Goal: Answer question/provide support

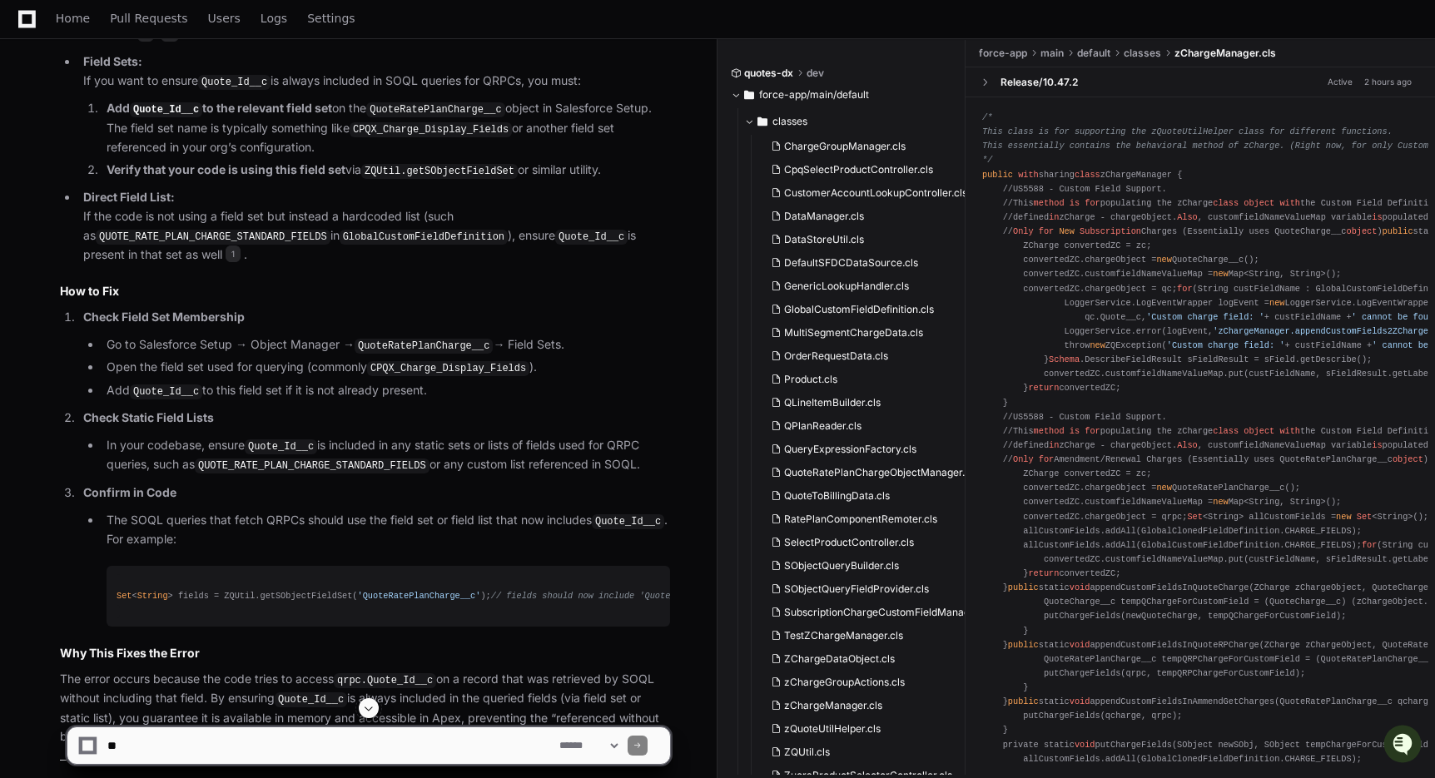
click at [565, 265] on p "Direct Field List: If the code is not using a field set but instead a hardcoded…" at bounding box center [376, 226] width 587 height 77
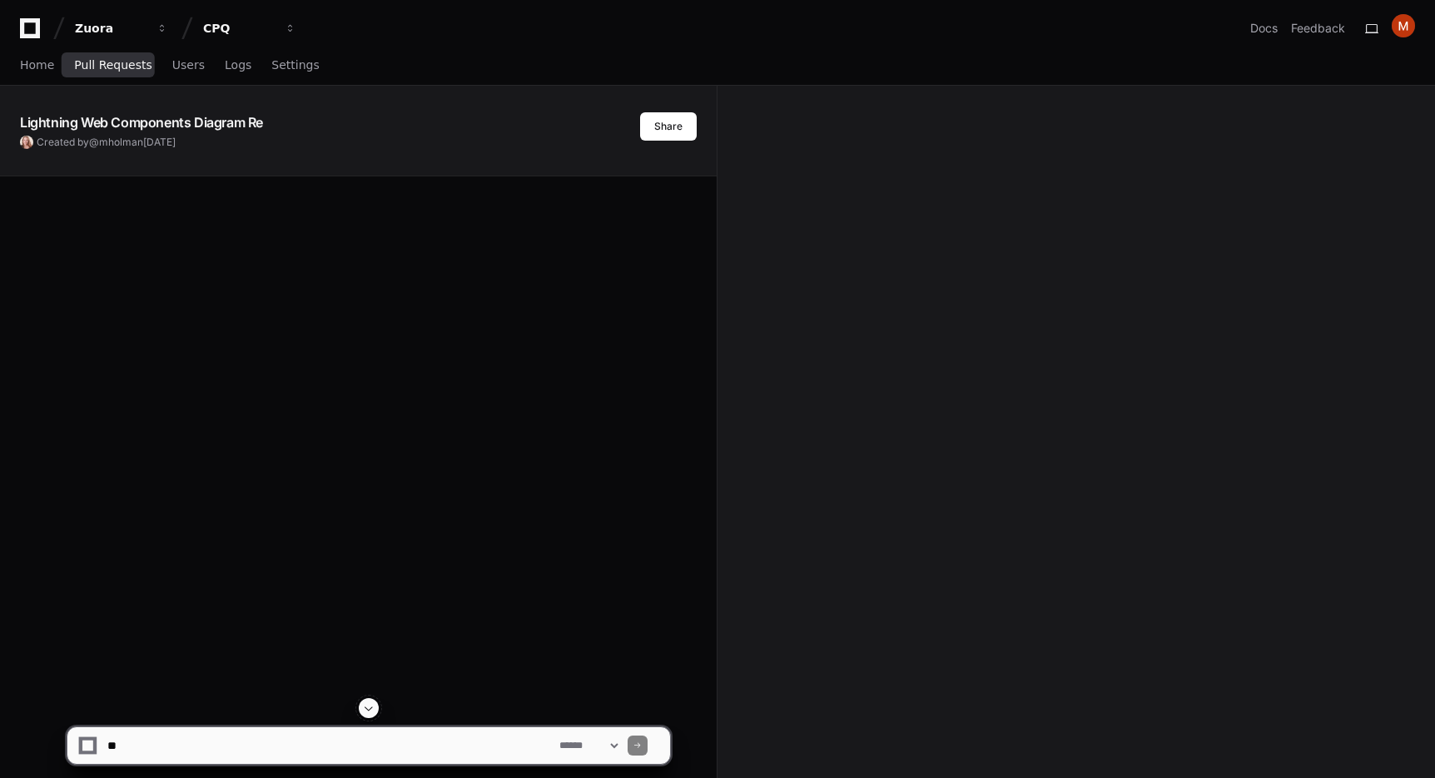
click at [121, 62] on span "Pull Requests" at bounding box center [112, 65] width 77 height 10
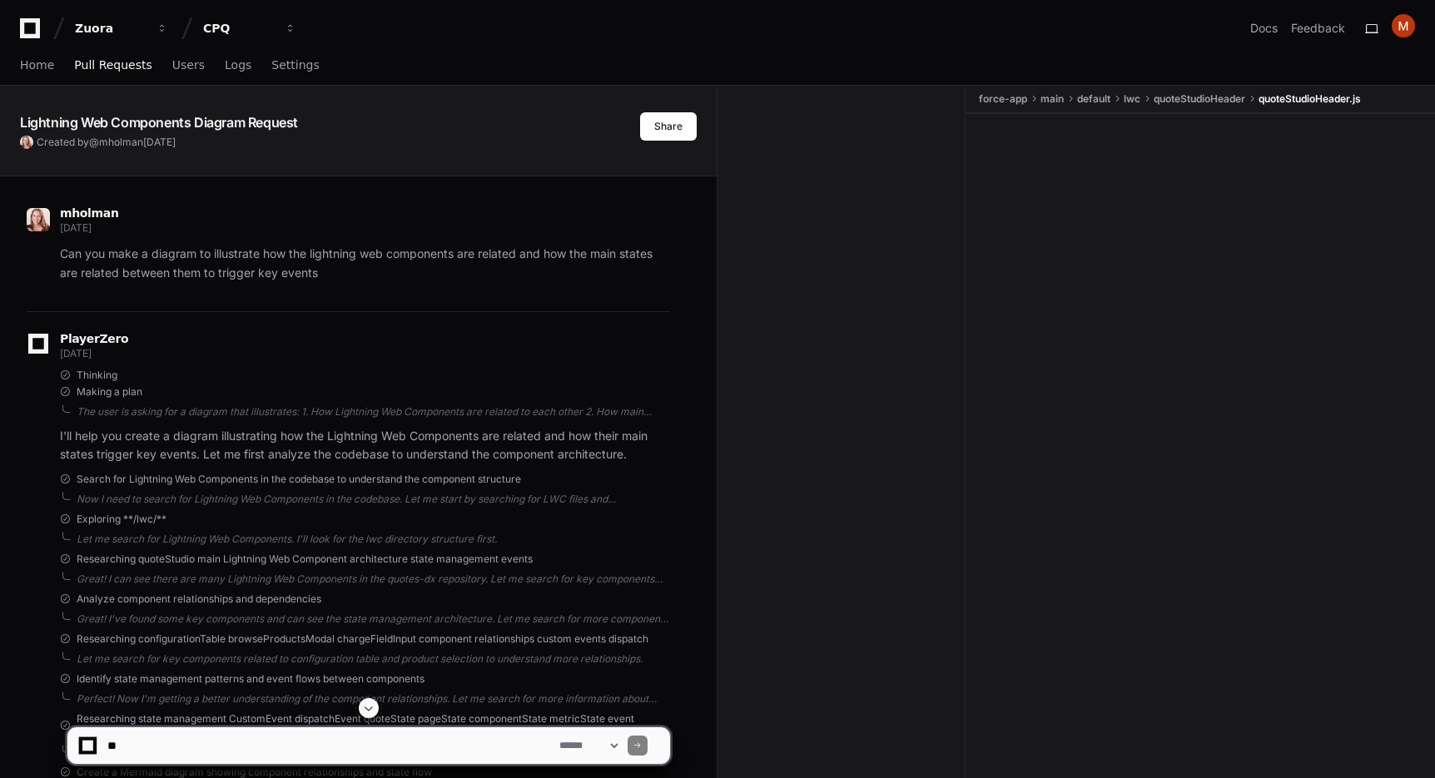
click at [97, 70] on span "Pull Requests" at bounding box center [112, 65] width 77 height 10
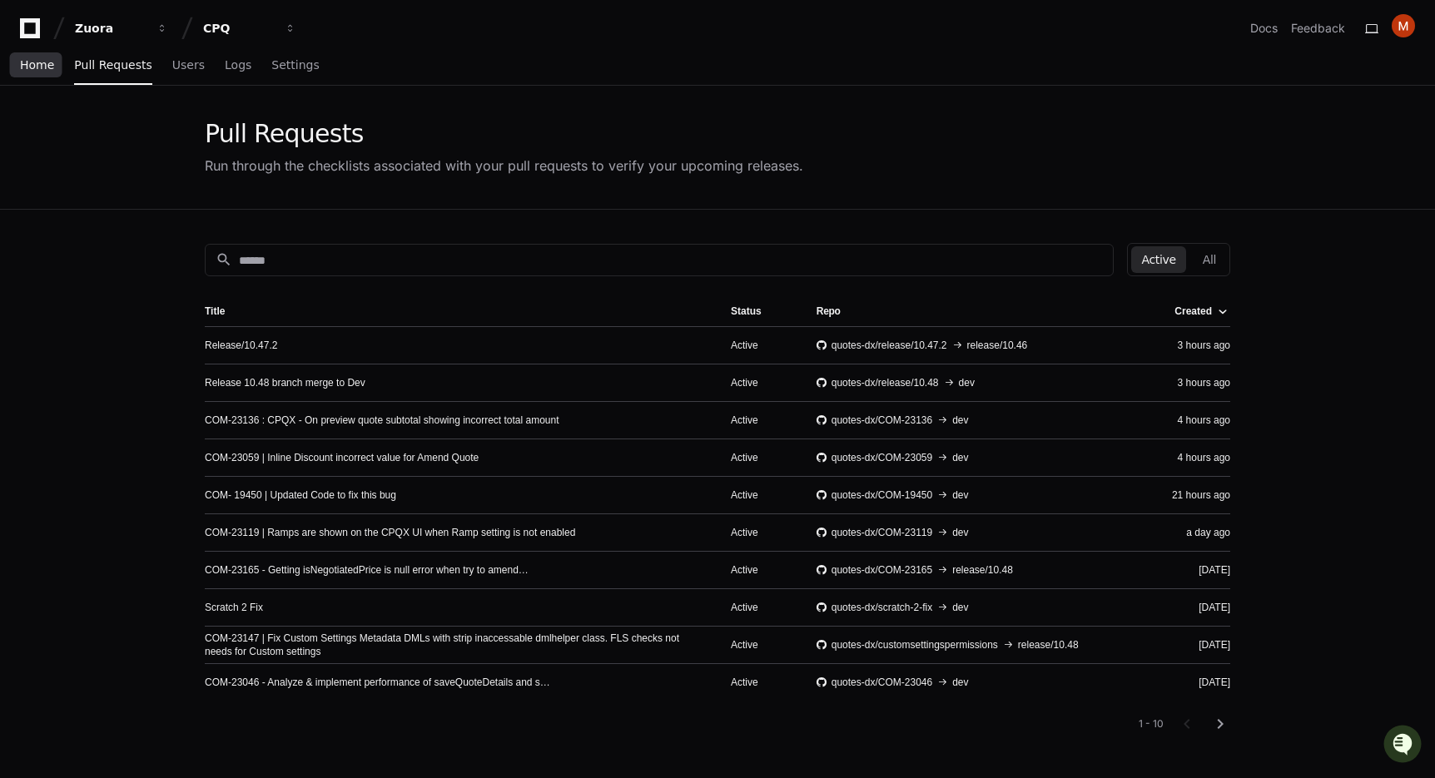
click at [41, 67] on span "Home" at bounding box center [37, 65] width 34 height 10
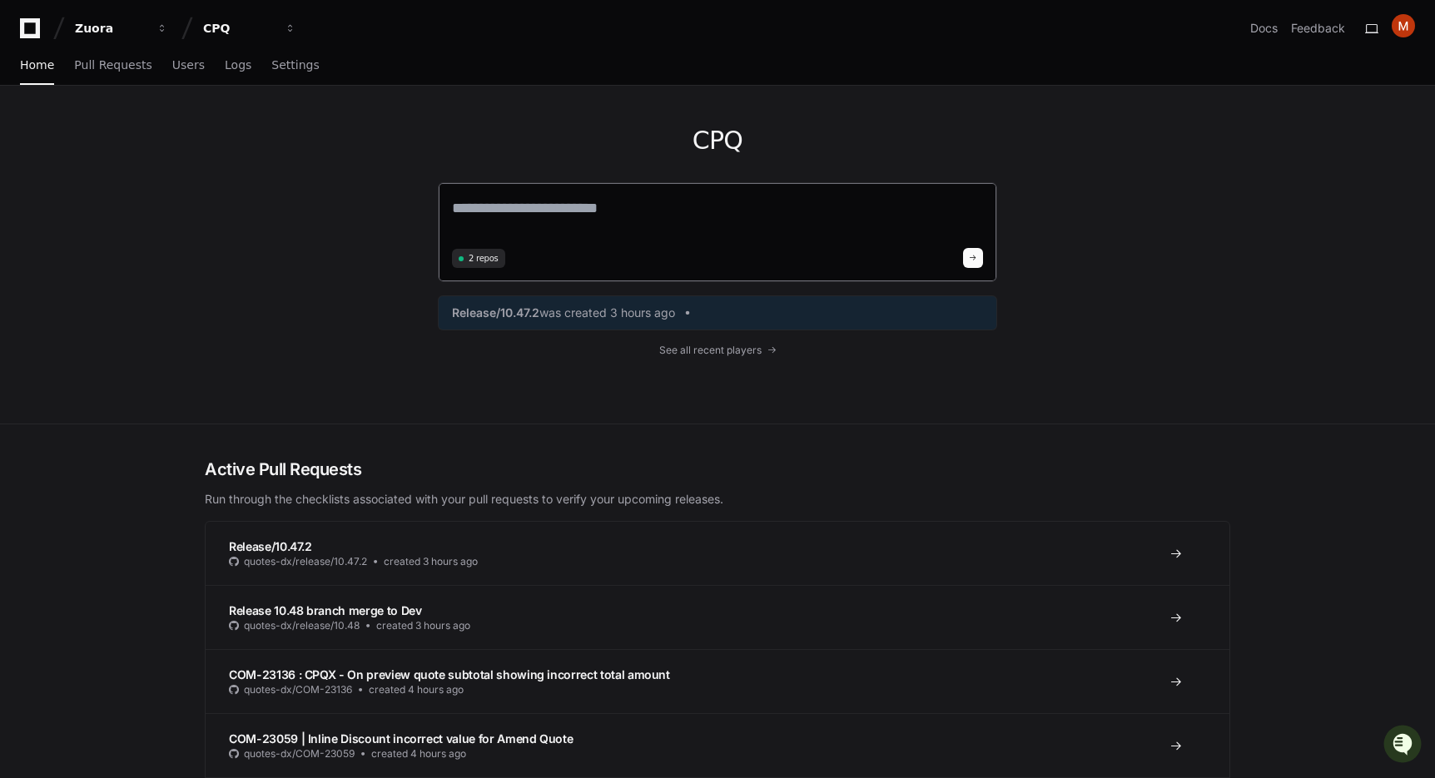
click at [597, 226] on textarea at bounding box center [717, 219] width 531 height 47
paste textarea "**********"
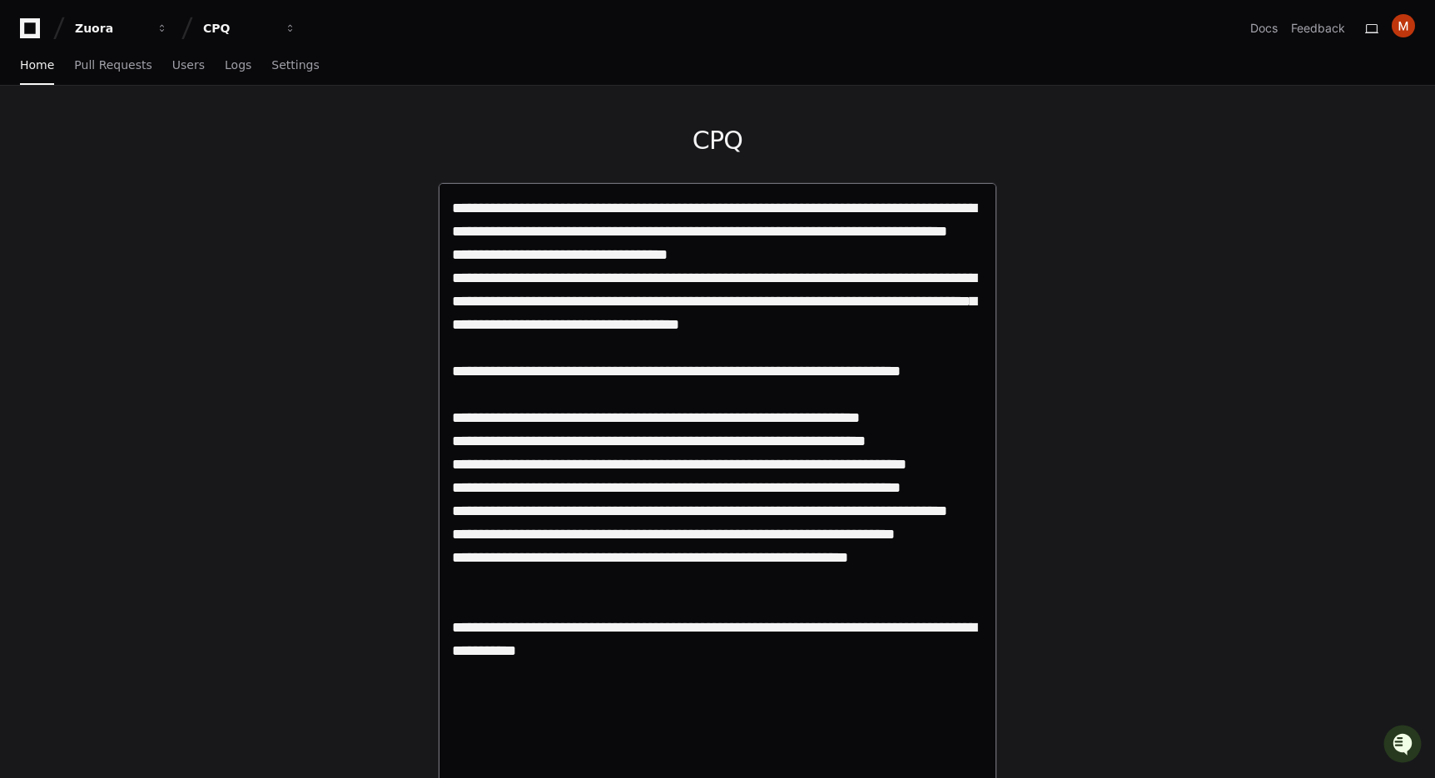
paste textarea "**********"
click at [508, 746] on textarea at bounding box center [717, 486] width 531 height 580
click at [499, 746] on textarea at bounding box center [717, 486] width 531 height 580
type textarea "**********"
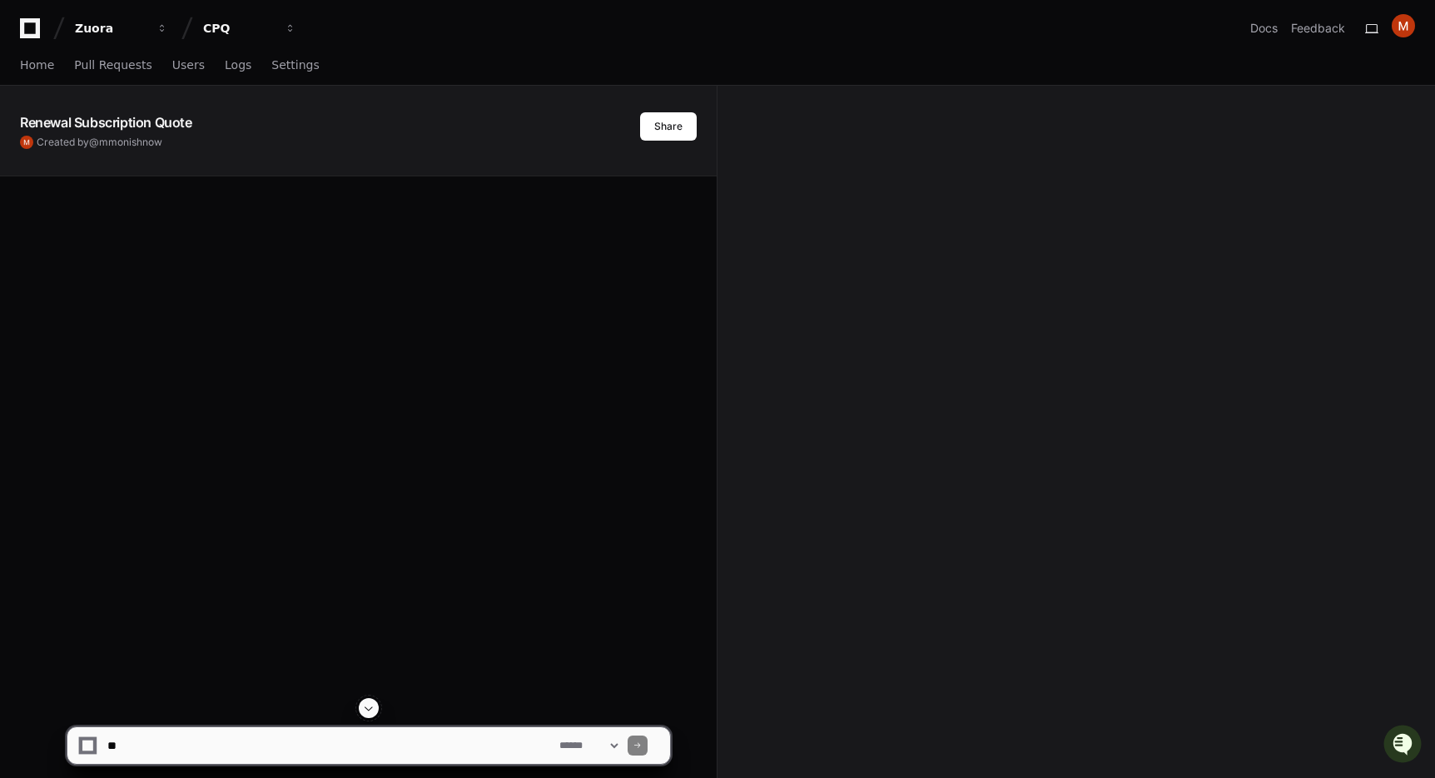
click at [422, 452] on div at bounding box center [358, 565] width 677 height 778
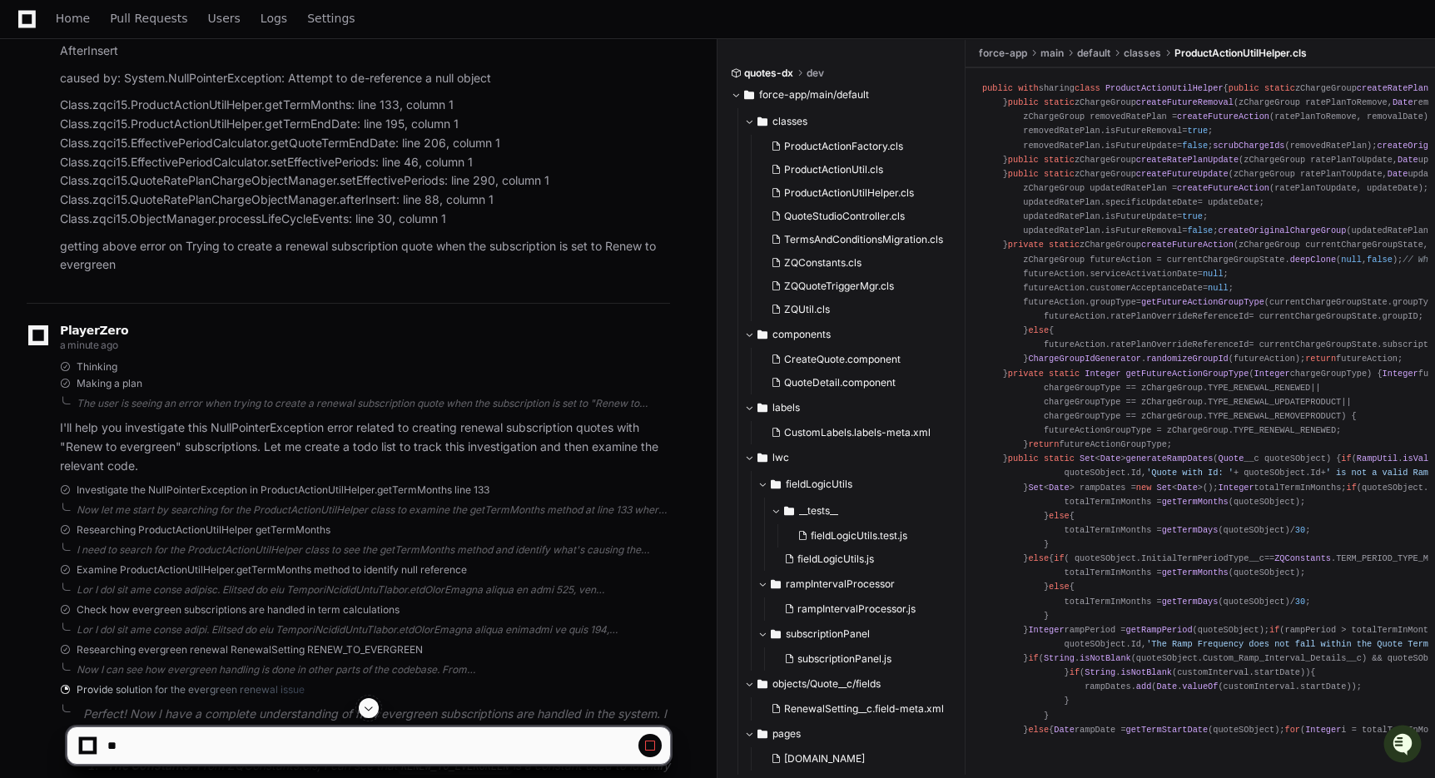
scroll to position [617, 0]
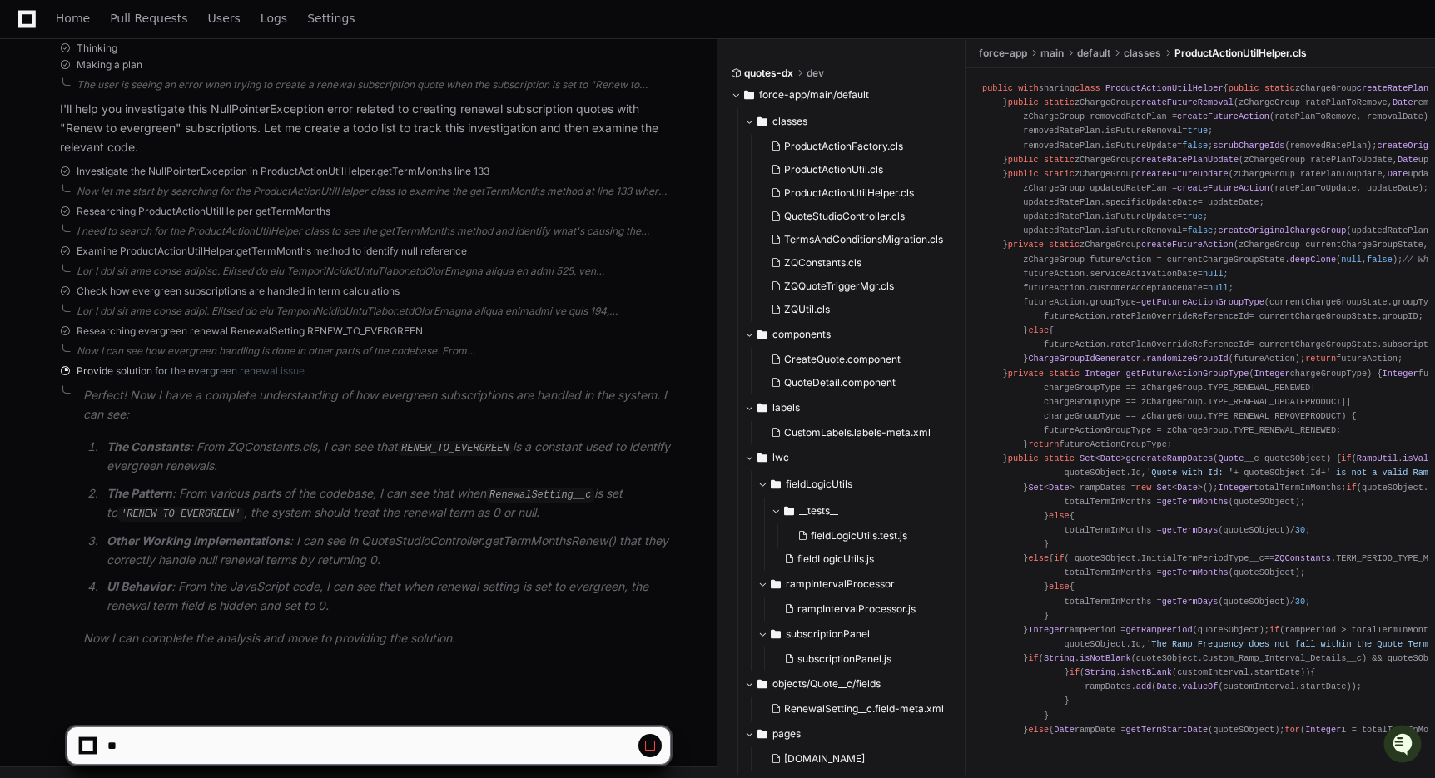
click at [822, 72] on span "dev" at bounding box center [814, 73] width 17 height 13
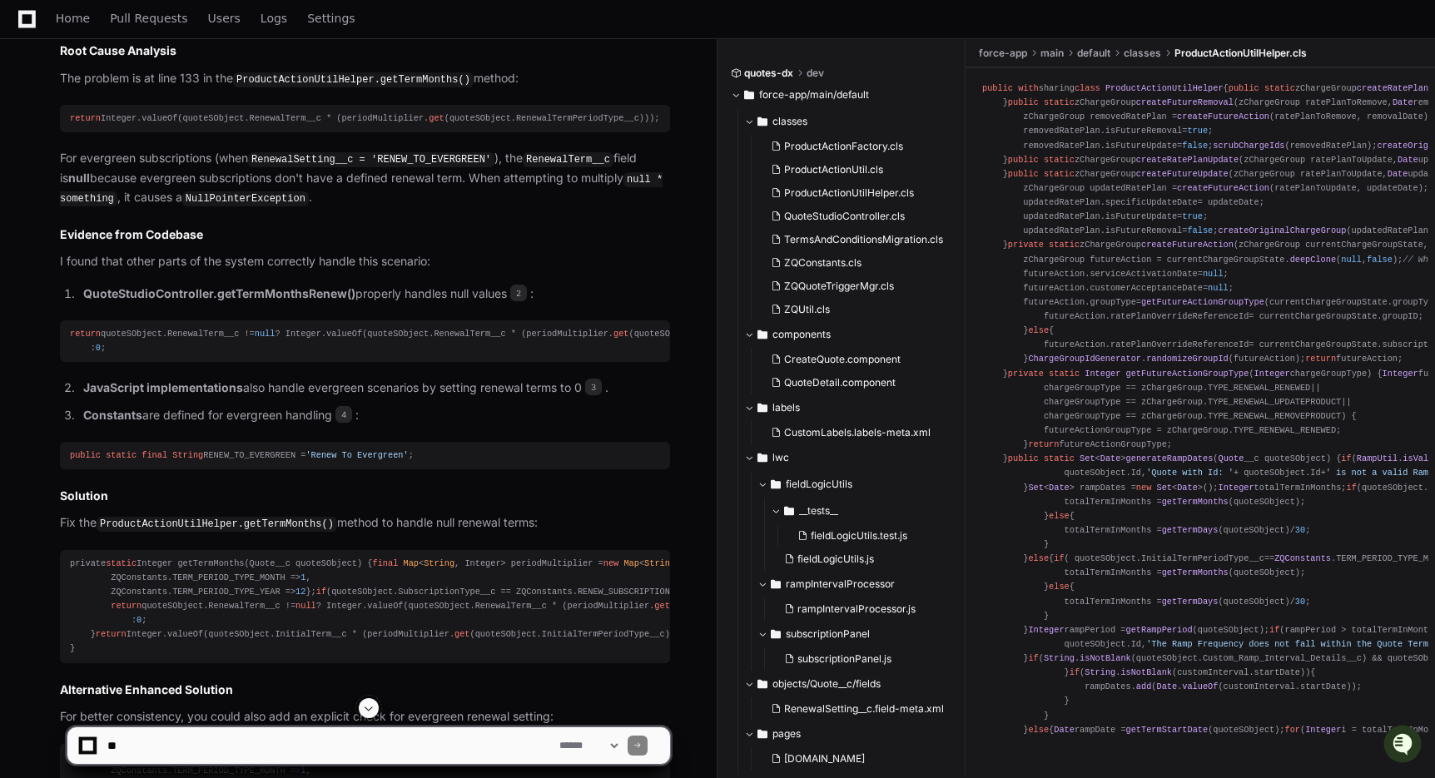
scroll to position [1180, 0]
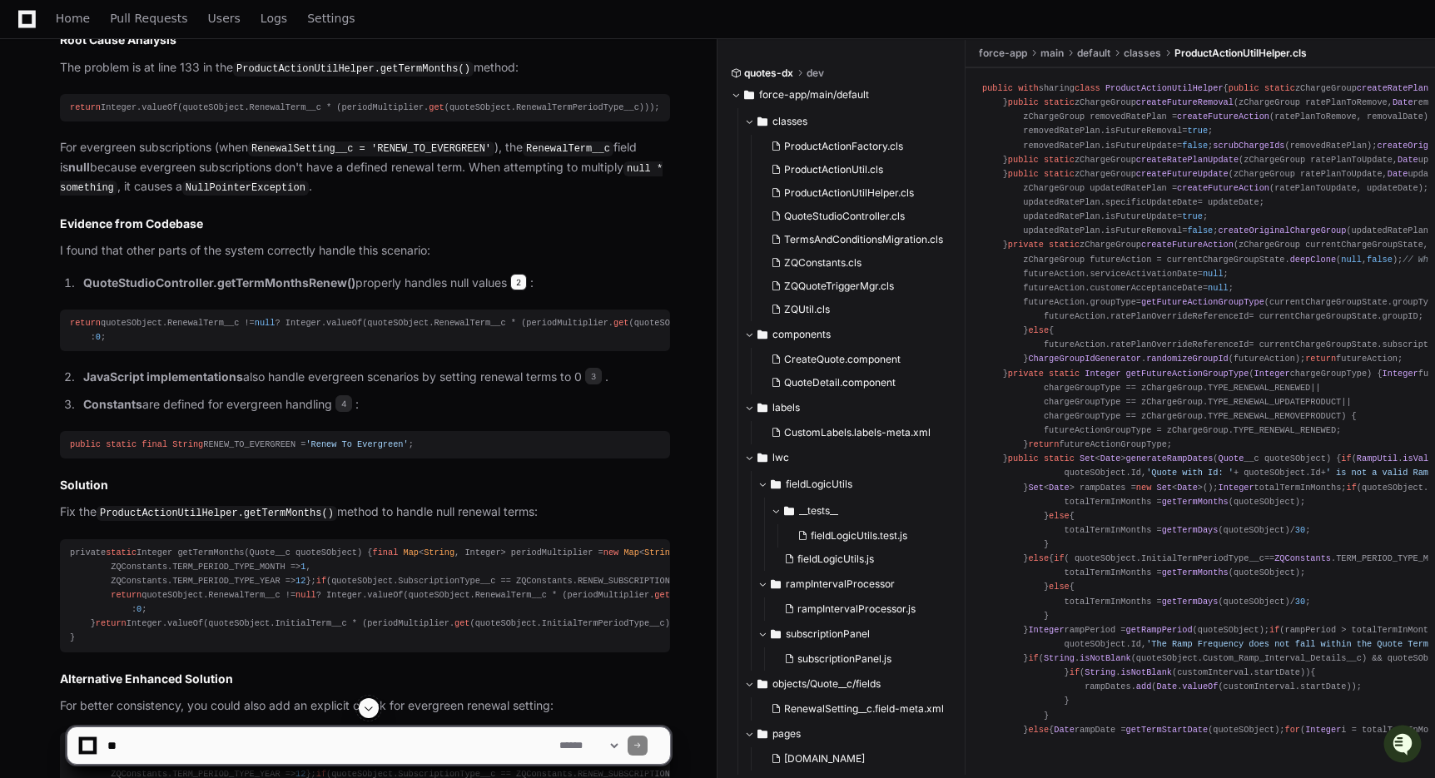
click at [514, 275] on span "2" at bounding box center [518, 282] width 17 height 17
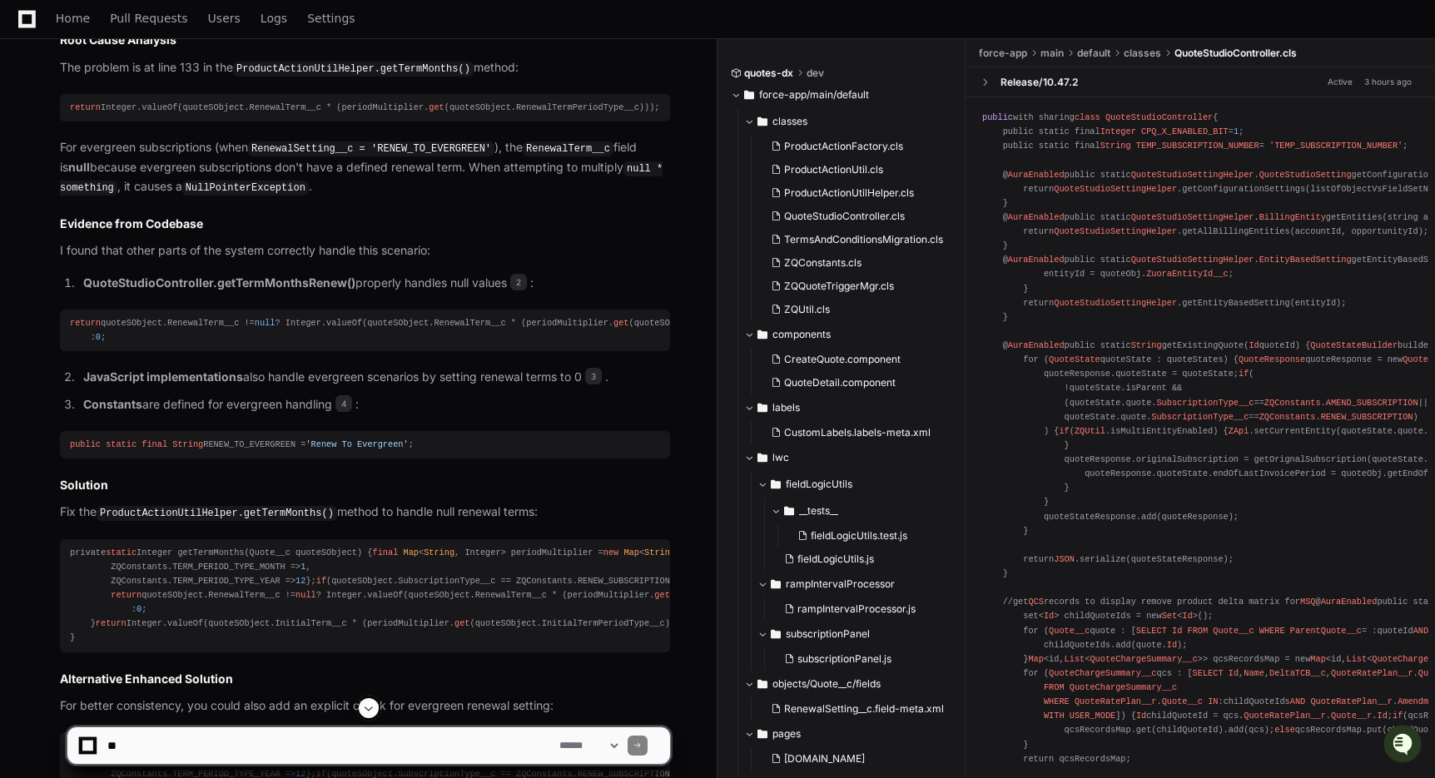
click at [368, 336] on div "return quoteSObject.RenewalTerm__c != null ? Integer.valueOf(quoteSObject.Renew…" at bounding box center [365, 330] width 590 height 28
click at [308, 280] on strong "QuoteStudioController.getTermMonthsRenew()" at bounding box center [219, 282] width 272 height 14
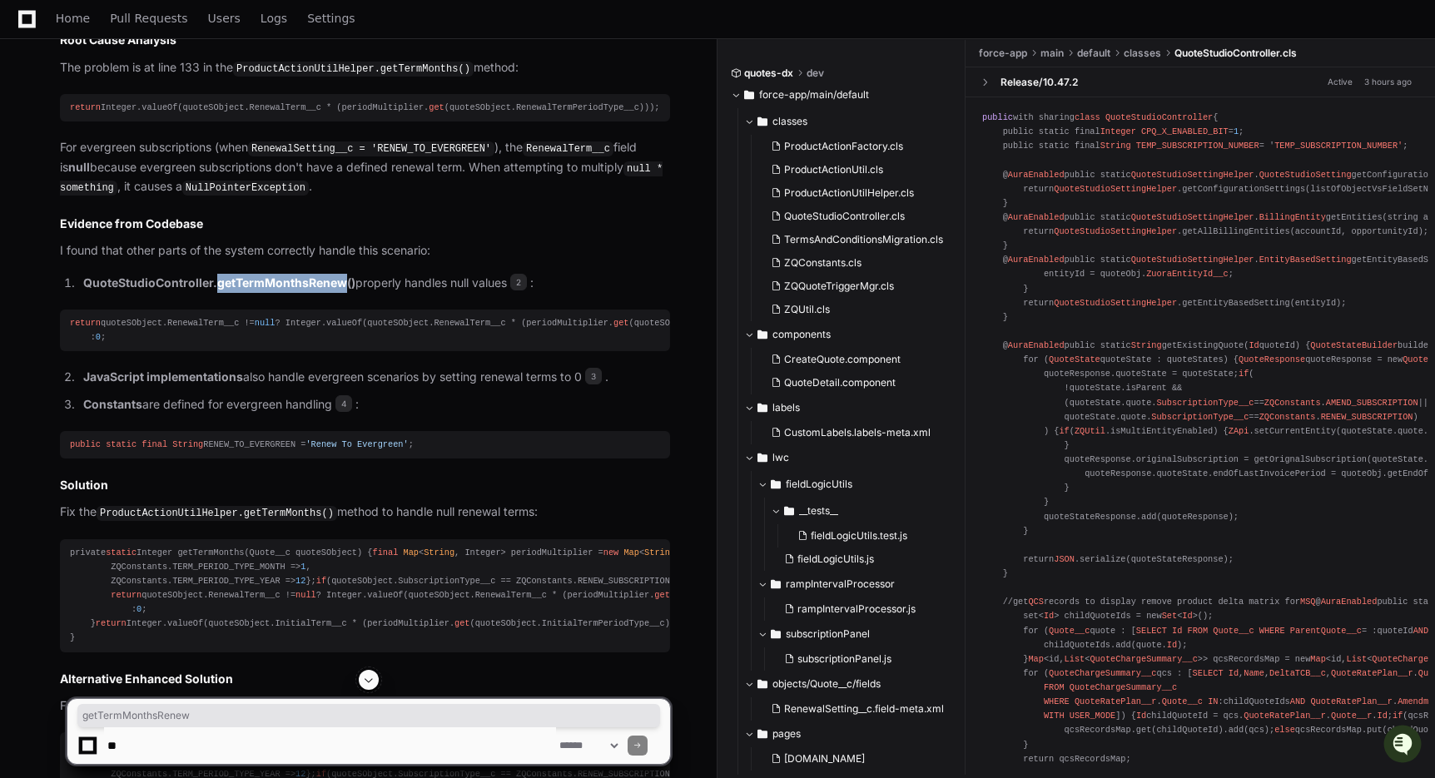
click at [187, 283] on strong "QuoteStudioController.getTermMonthsRenew()" at bounding box center [219, 282] width 272 height 14
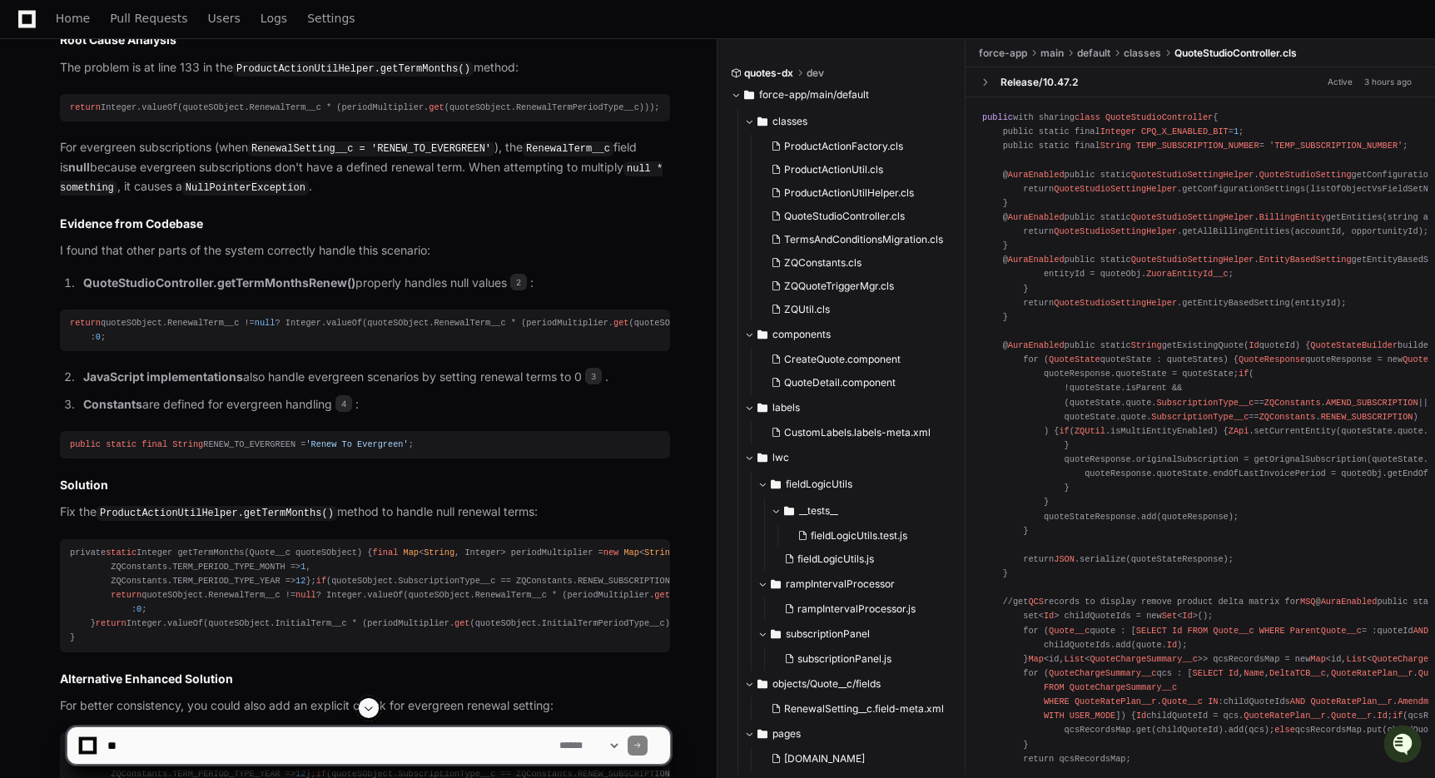
click at [187, 283] on strong "QuoteStudioController.getTermMonthsRenew()" at bounding box center [219, 282] width 272 height 14
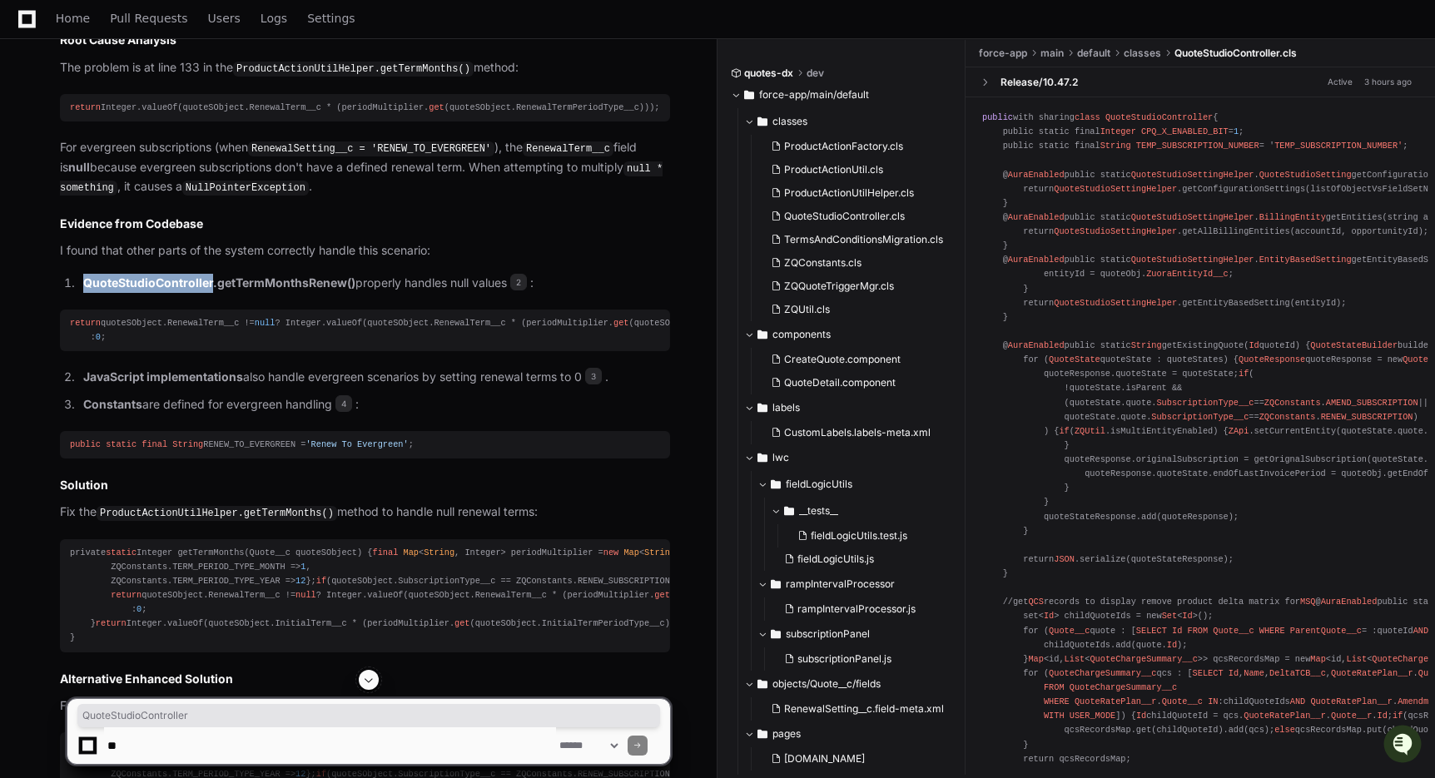
copy strong "QuoteStudioController"
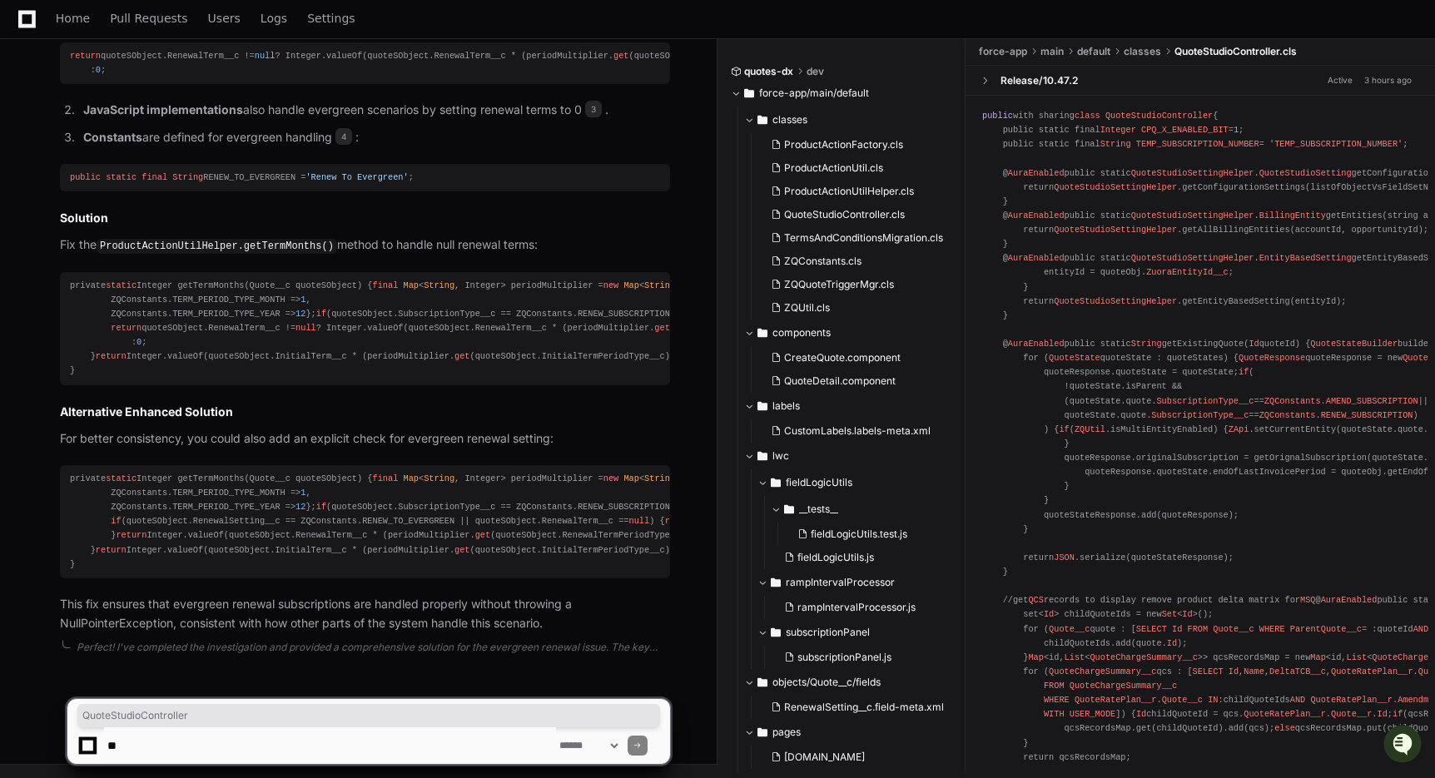
scroll to position [1672, 0]
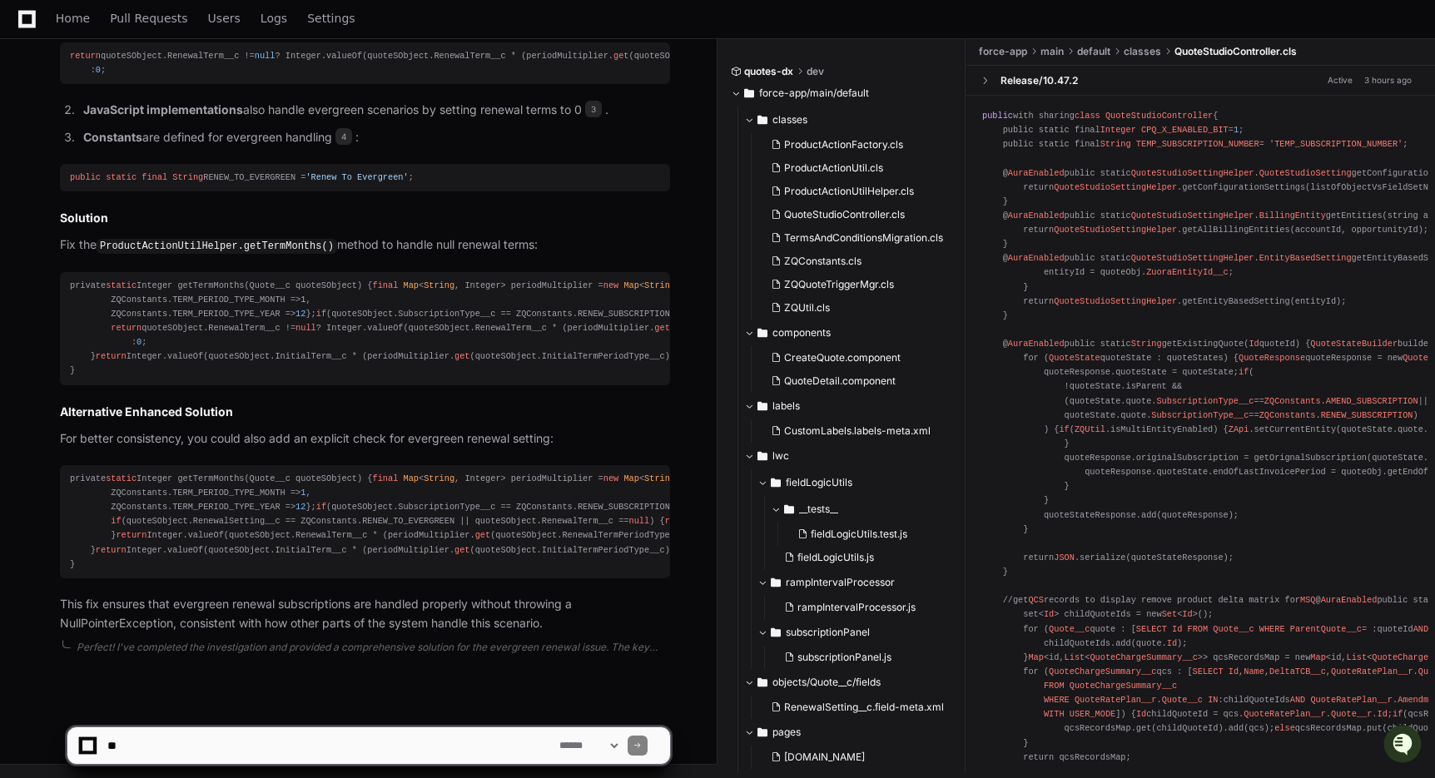
click at [221, 741] on textarea at bounding box center [330, 745] width 452 height 37
paste textarea "**********"
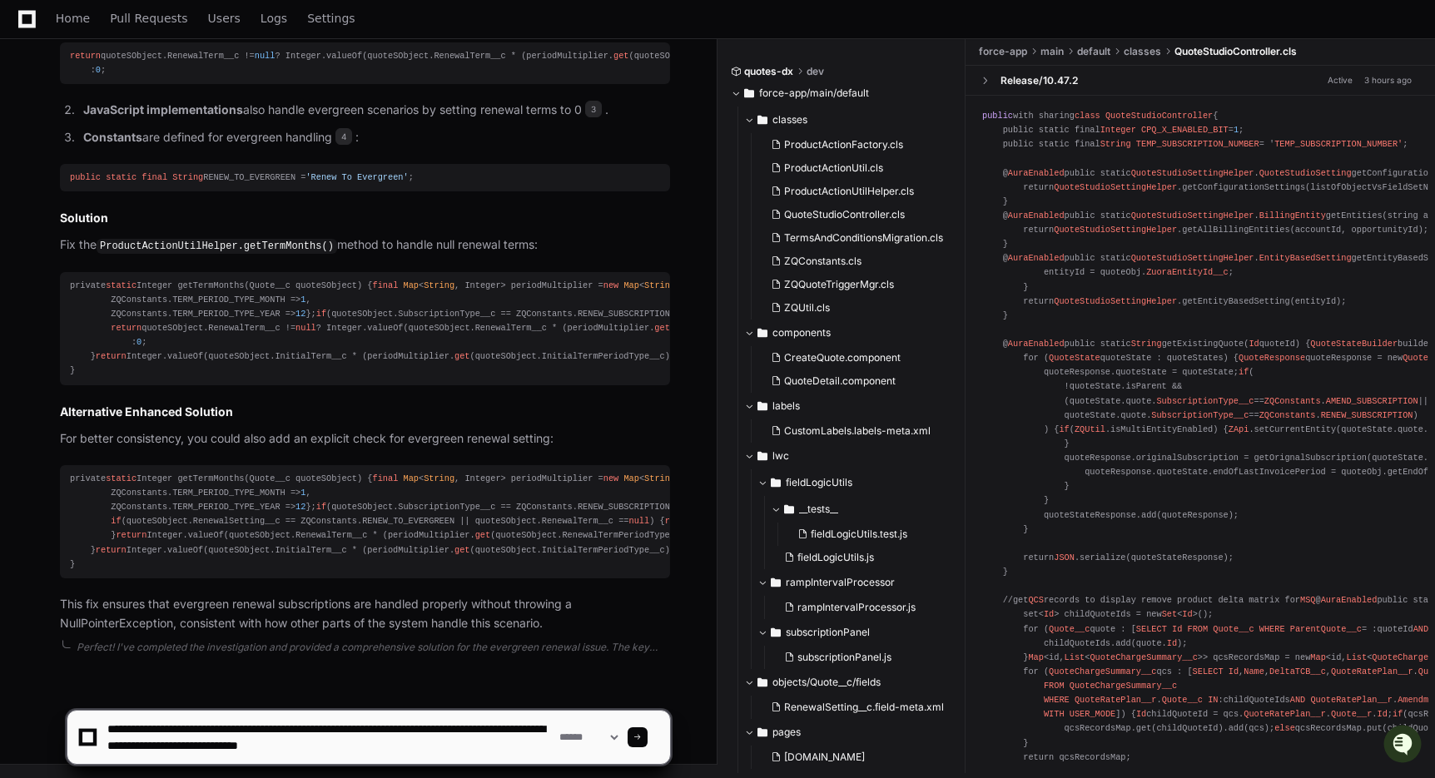
type textarea "**********"
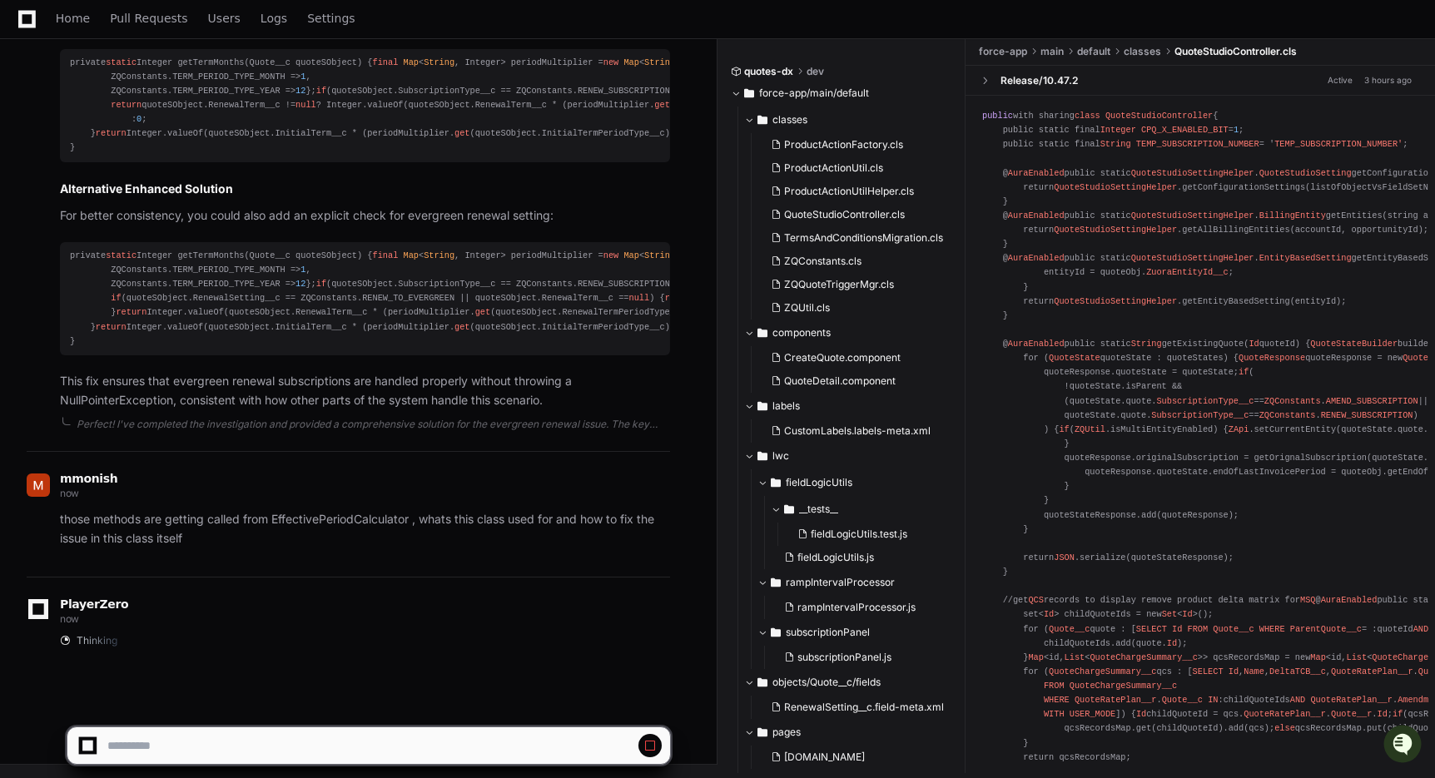
scroll to position [1895, 0]
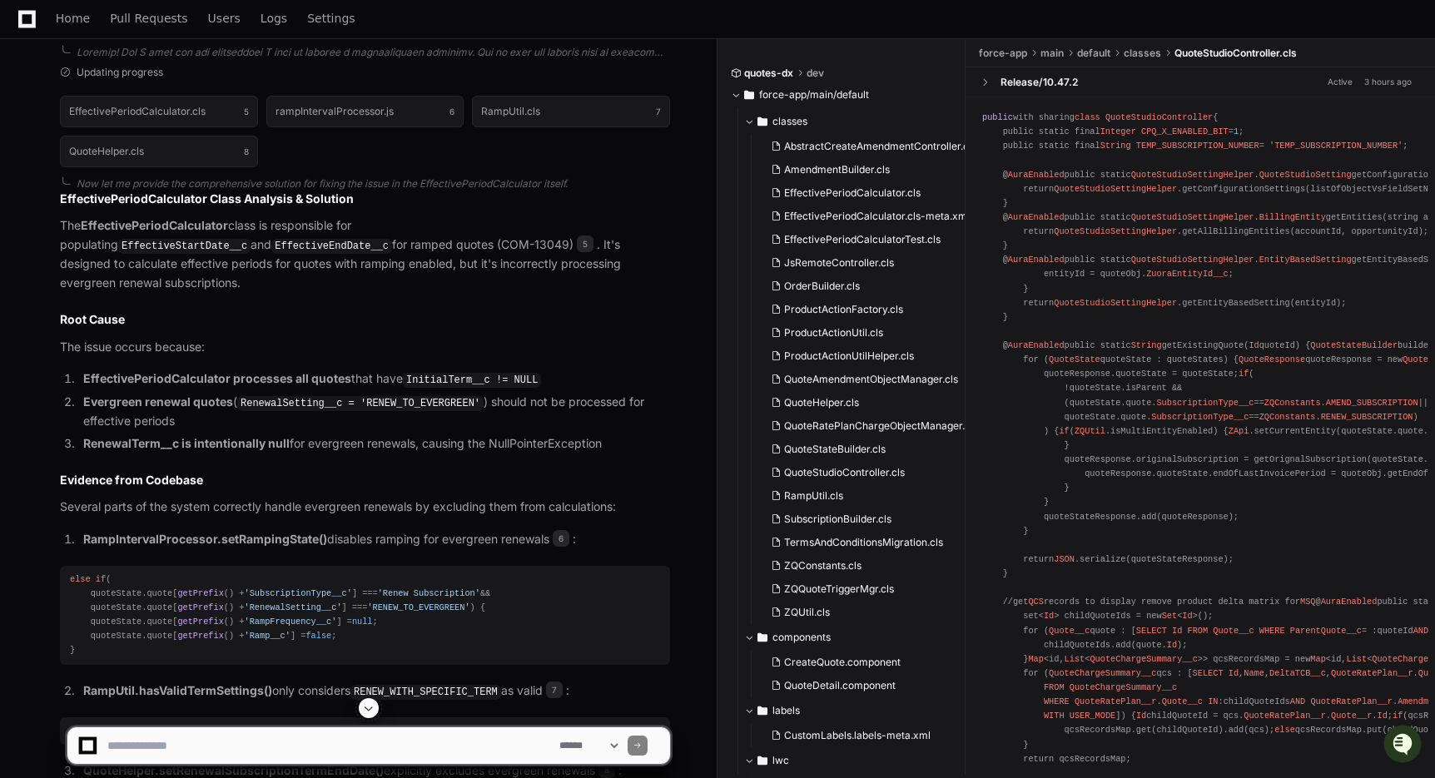
scroll to position [2626, 0]
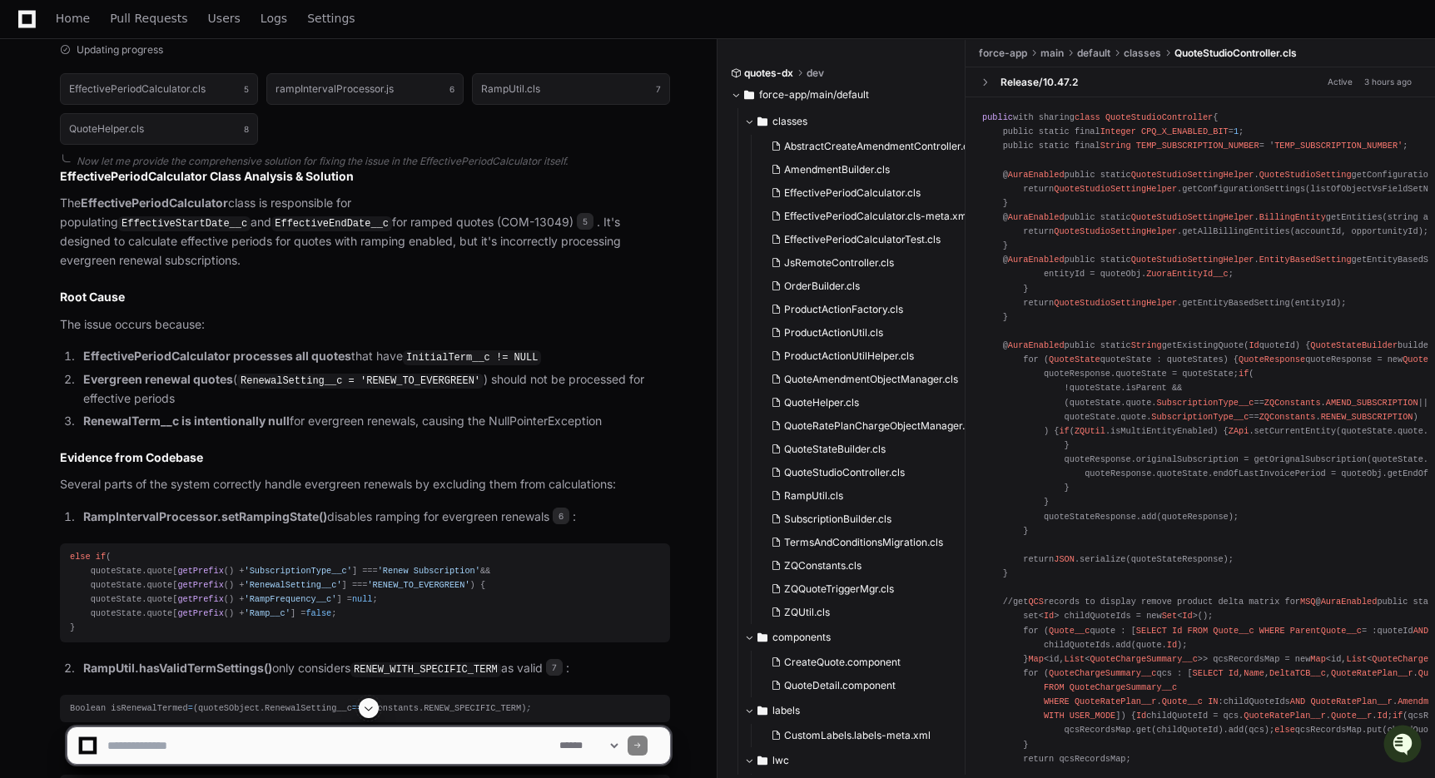
click at [341, 270] on p "The EffectivePeriodCalculator class is responsible for populating EffectiveStar…" at bounding box center [365, 232] width 610 height 77
click at [577, 230] on span "5" at bounding box center [585, 221] width 17 height 17
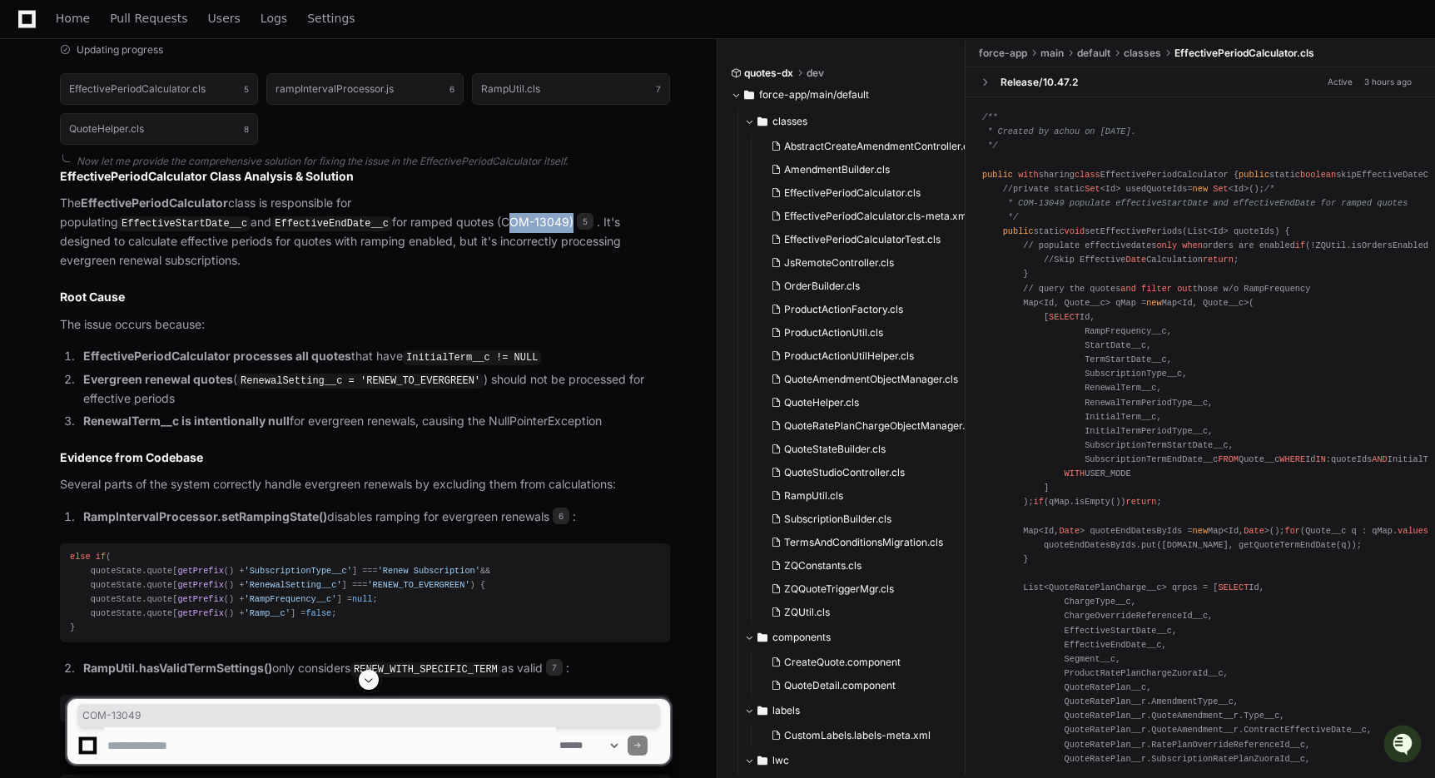
drag, startPoint x: 295, startPoint y: 448, endPoint x: 360, endPoint y: 446, distance: 64.9
click at [360, 270] on p "The EffectivePeriodCalculator class is responsible for populating EffectiveStar…" at bounding box center [365, 232] width 610 height 77
copy p "COM-13049"
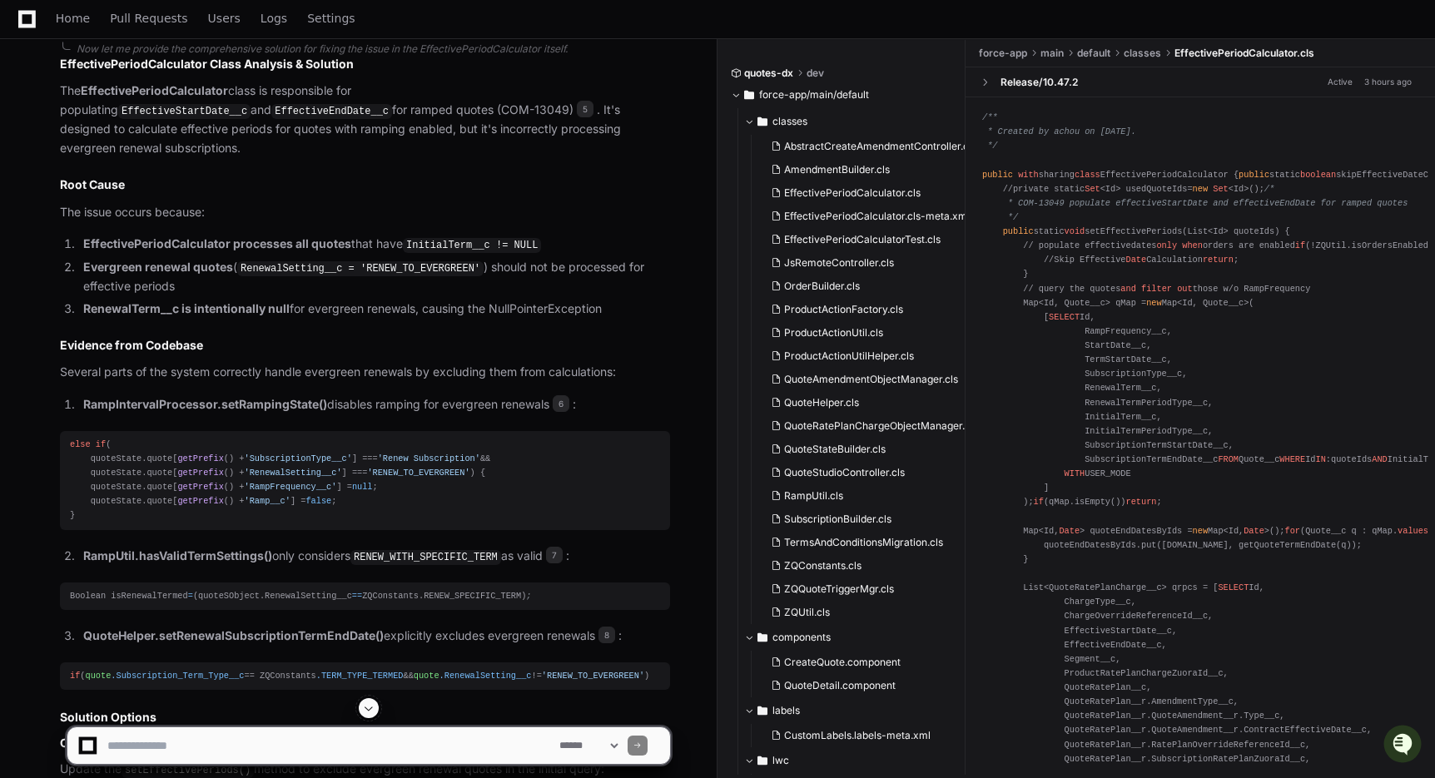
scroll to position [2768, 0]
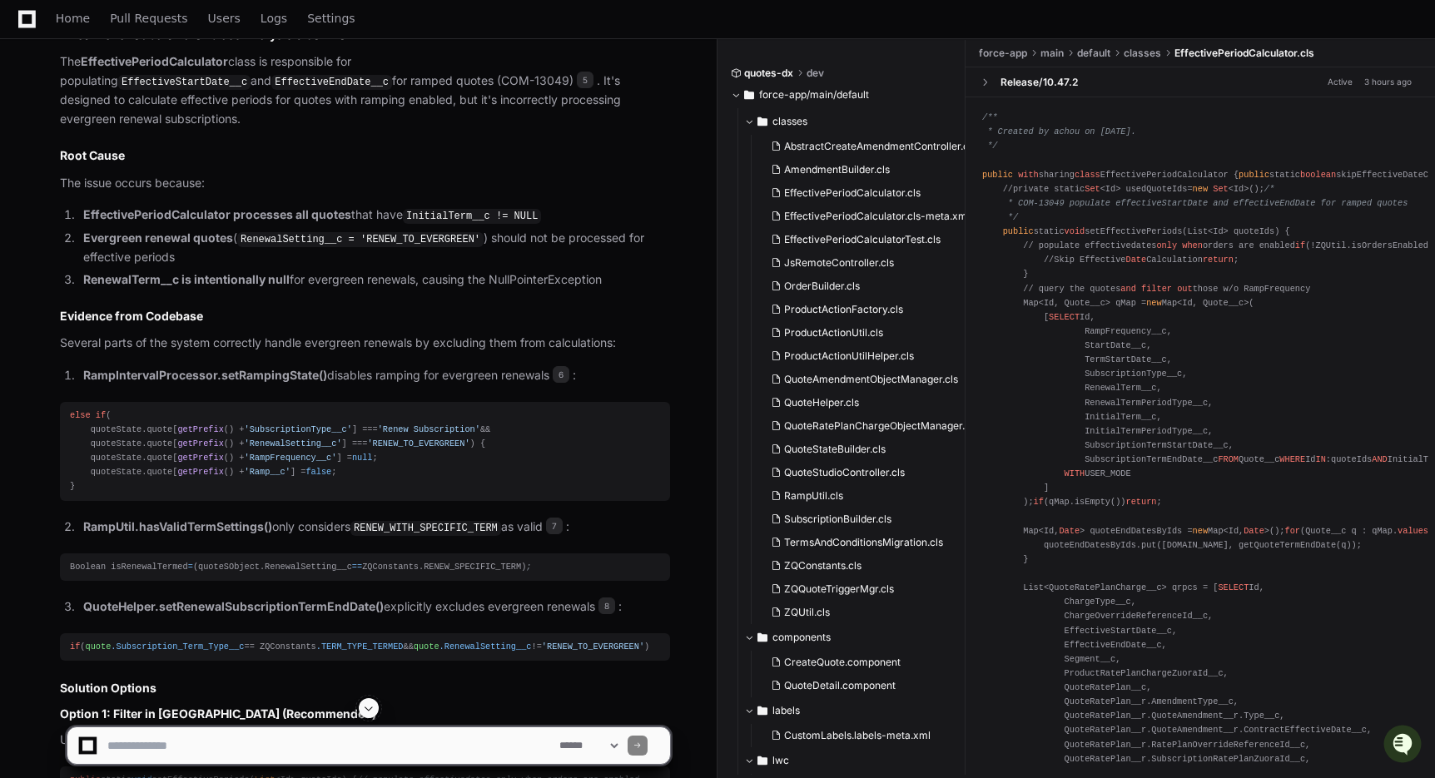
click at [335, 290] on li "RenewalTerm__c is intentionally null for evergreen renewals, causing the NullPo…" at bounding box center [374, 279] width 592 height 19
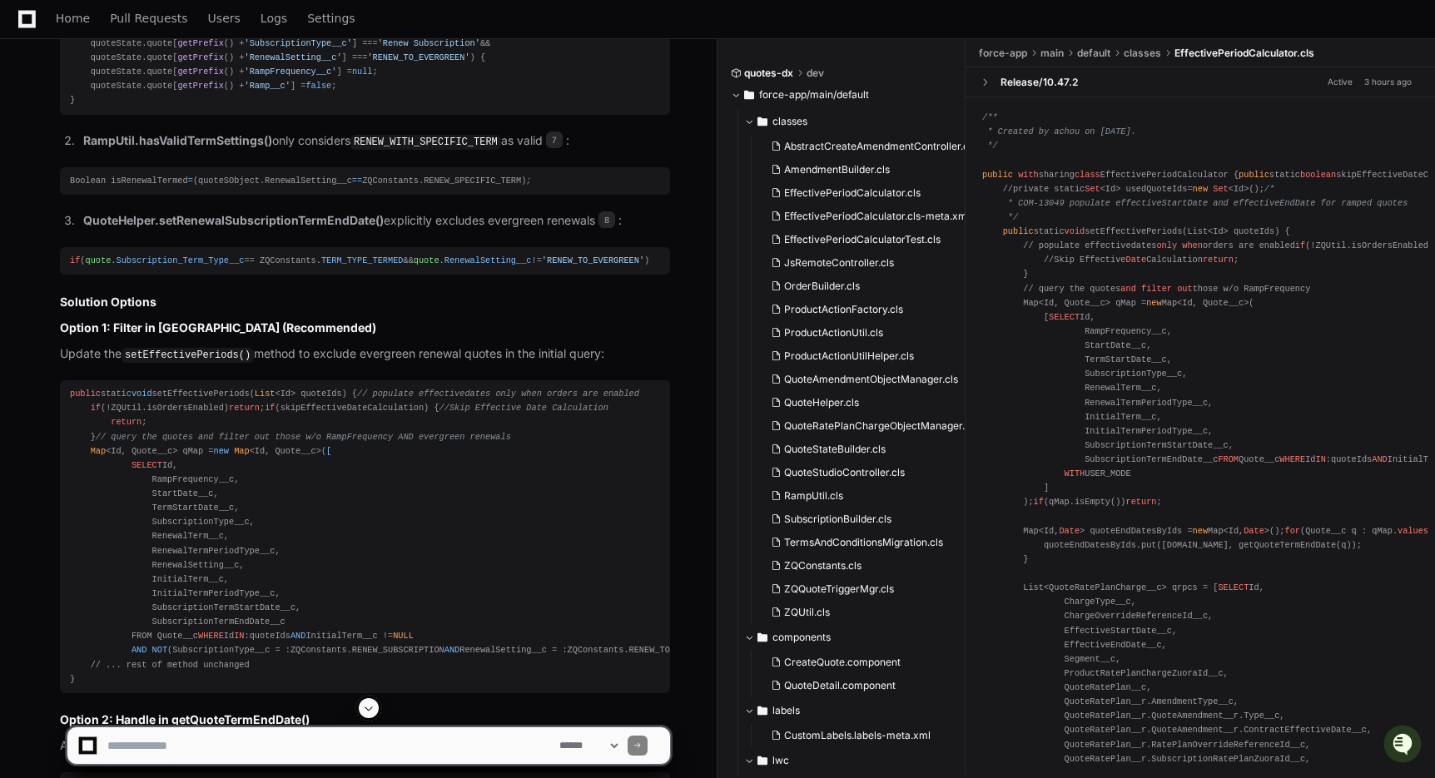
scroll to position [3161, 0]
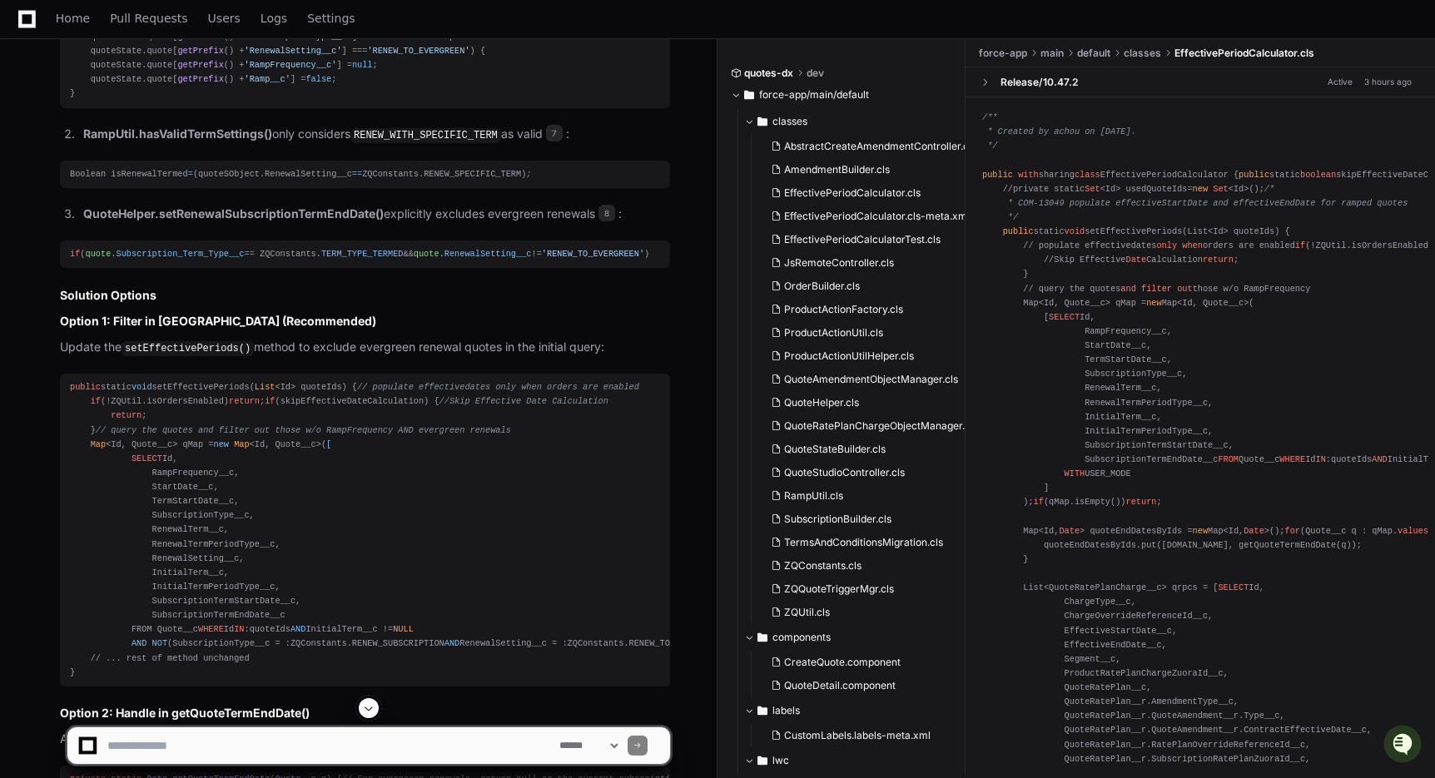
click at [202, 221] on strong "QuoteHelper.setRenewalSubscriptionTermEndDate()" at bounding box center [233, 213] width 300 height 14
click at [122, 221] on strong "QuoteHelper.setRenewalSubscriptionTermEndDate()" at bounding box center [233, 213] width 300 height 14
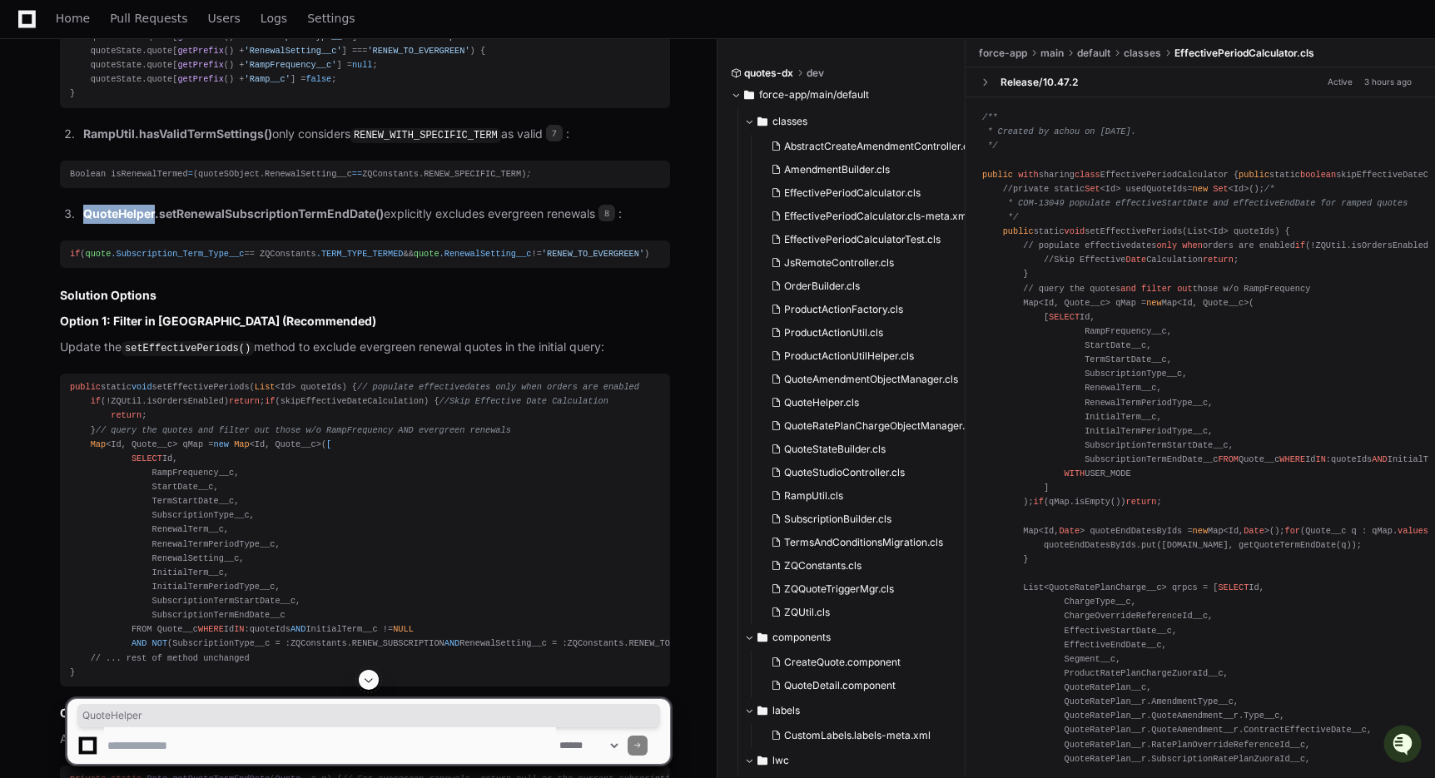
click at [122, 221] on strong "QuoteHelper.setRenewalSubscriptionTermEndDate()" at bounding box center [233, 213] width 300 height 14
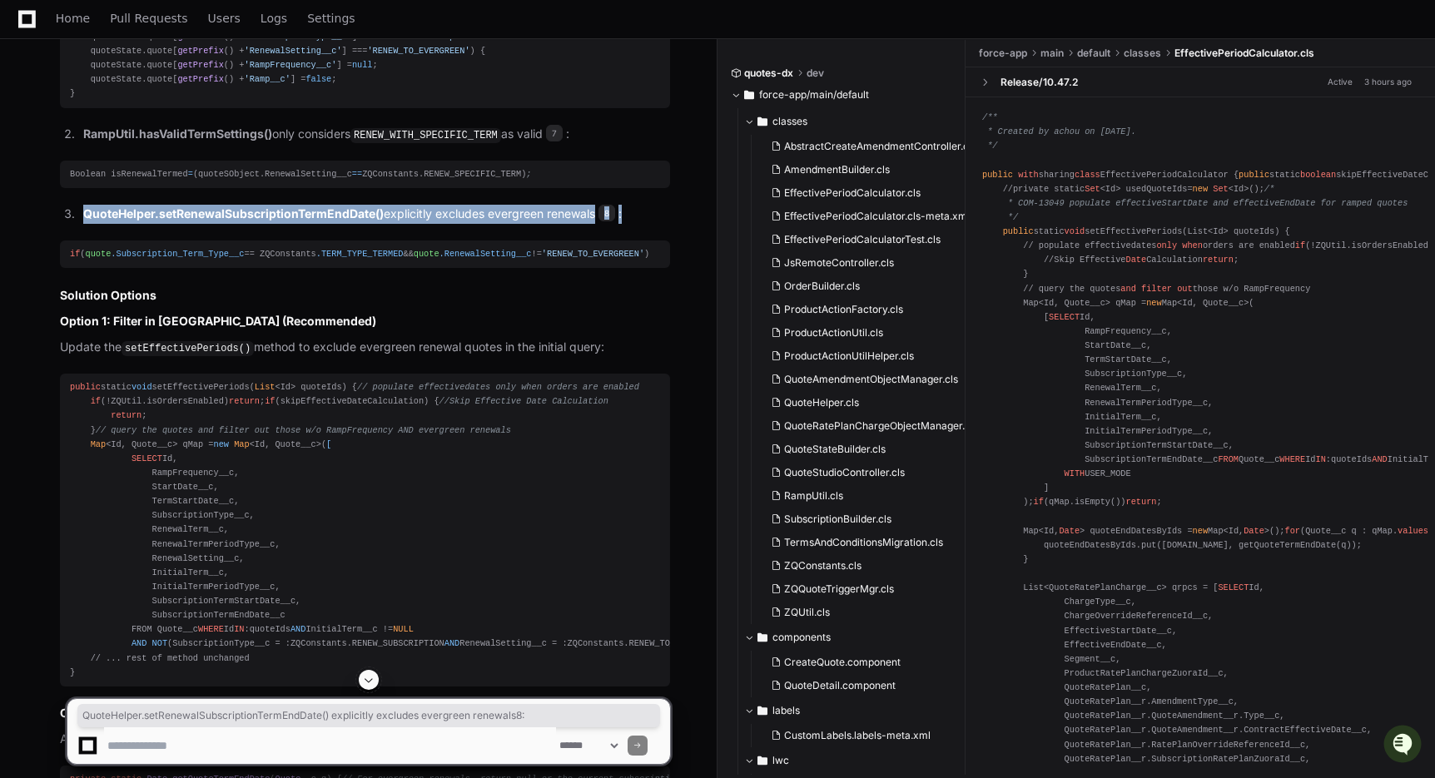
click at [122, 221] on strong "QuoteHelper.setRenewalSubscriptionTermEndDate()" at bounding box center [233, 213] width 300 height 14
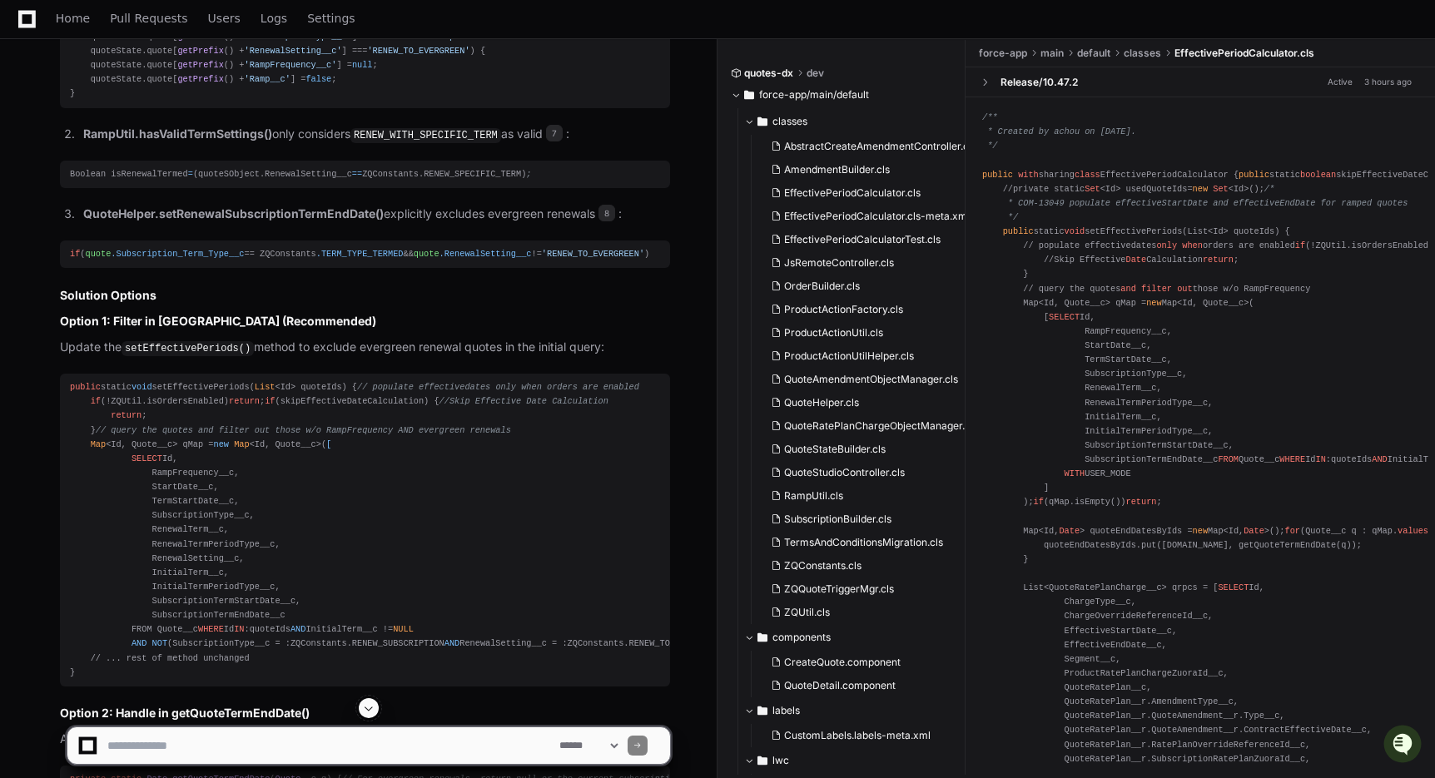
click at [122, 221] on strong "QuoteHelper.setRenewalSubscriptionTermEndDate()" at bounding box center [233, 213] width 300 height 14
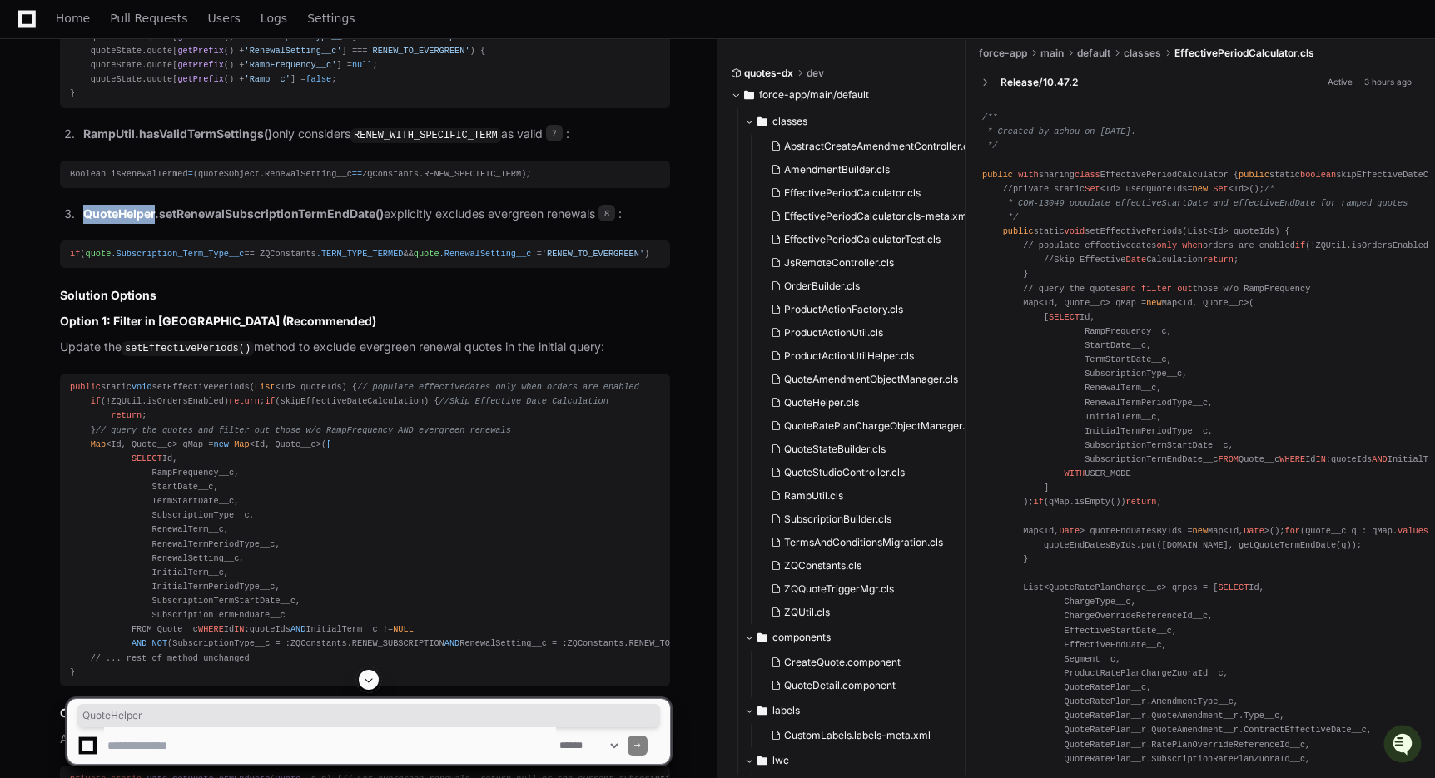
click at [255, 453] on article "EffectivePeriodCalculator Class Analysis & Solution The EffectivePeriodCalculat…" at bounding box center [365, 540] width 610 height 1813
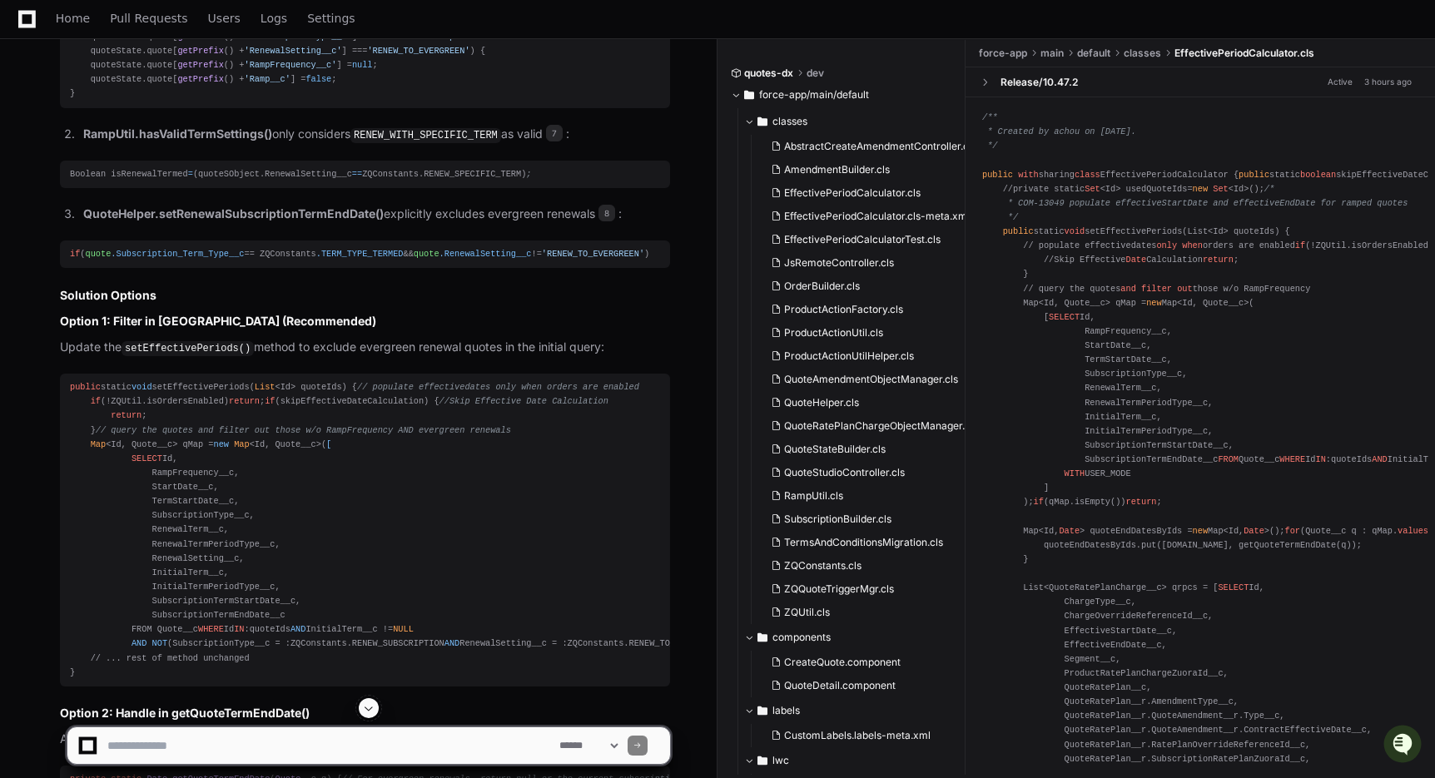
click at [244, 221] on strong "QuoteHelper.setRenewalSubscriptionTermEndDate()" at bounding box center [233, 213] width 300 height 14
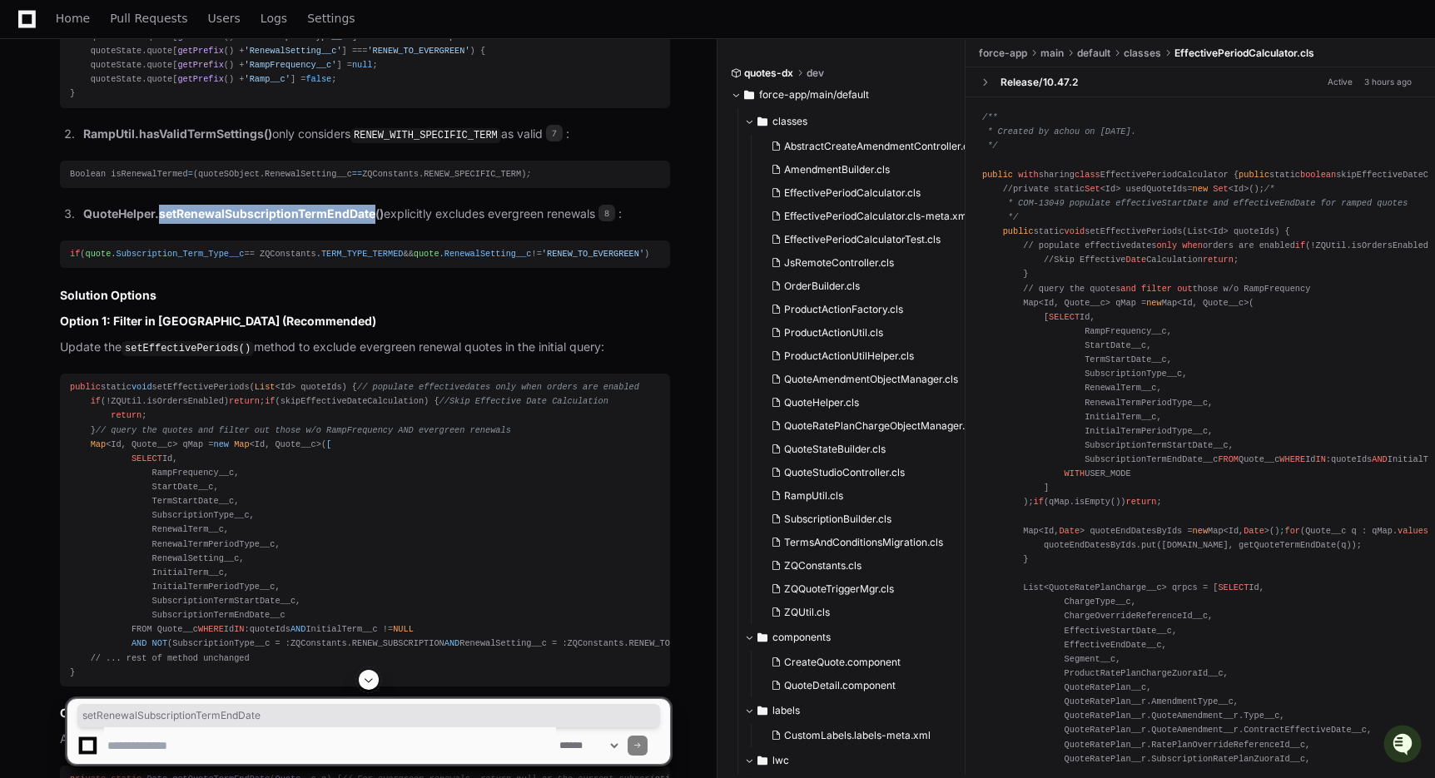
copy strong "setRenewalSubscriptionTermEndDate"
click at [318, 304] on h2 "Solution Options" at bounding box center [365, 295] width 610 height 17
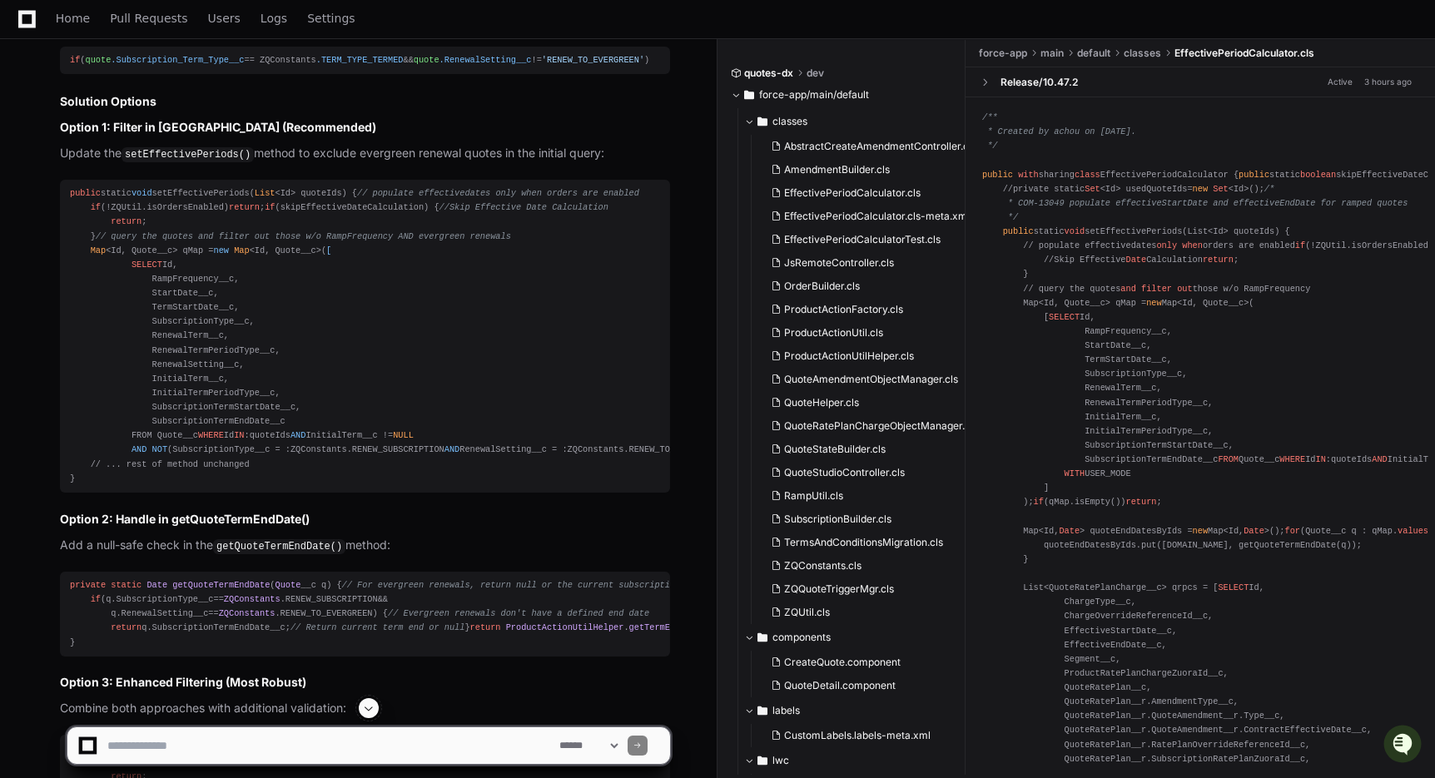
scroll to position [3375, 0]
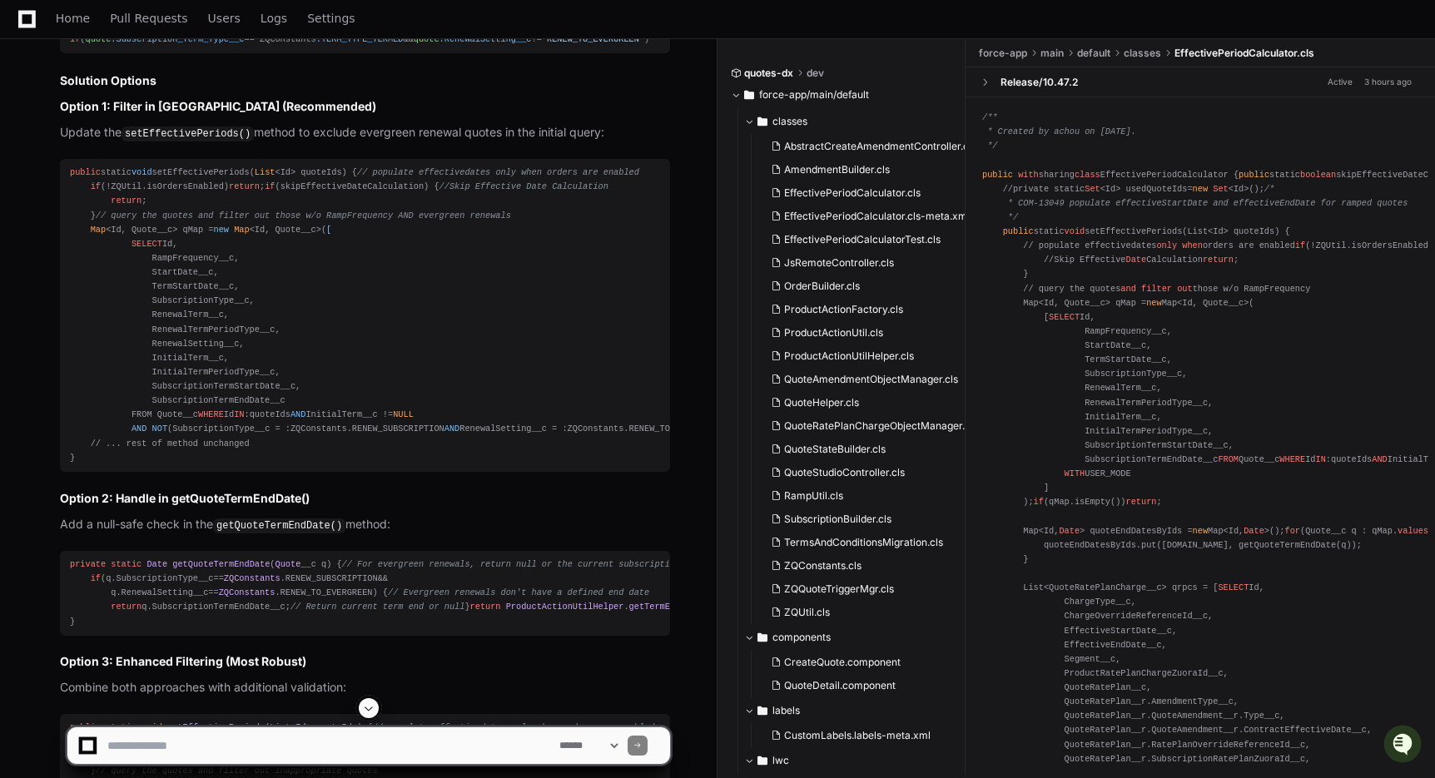
click at [433, 115] on h3 "Option 1: Filter in [GEOGRAPHIC_DATA] (Recommended)" at bounding box center [365, 106] width 610 height 17
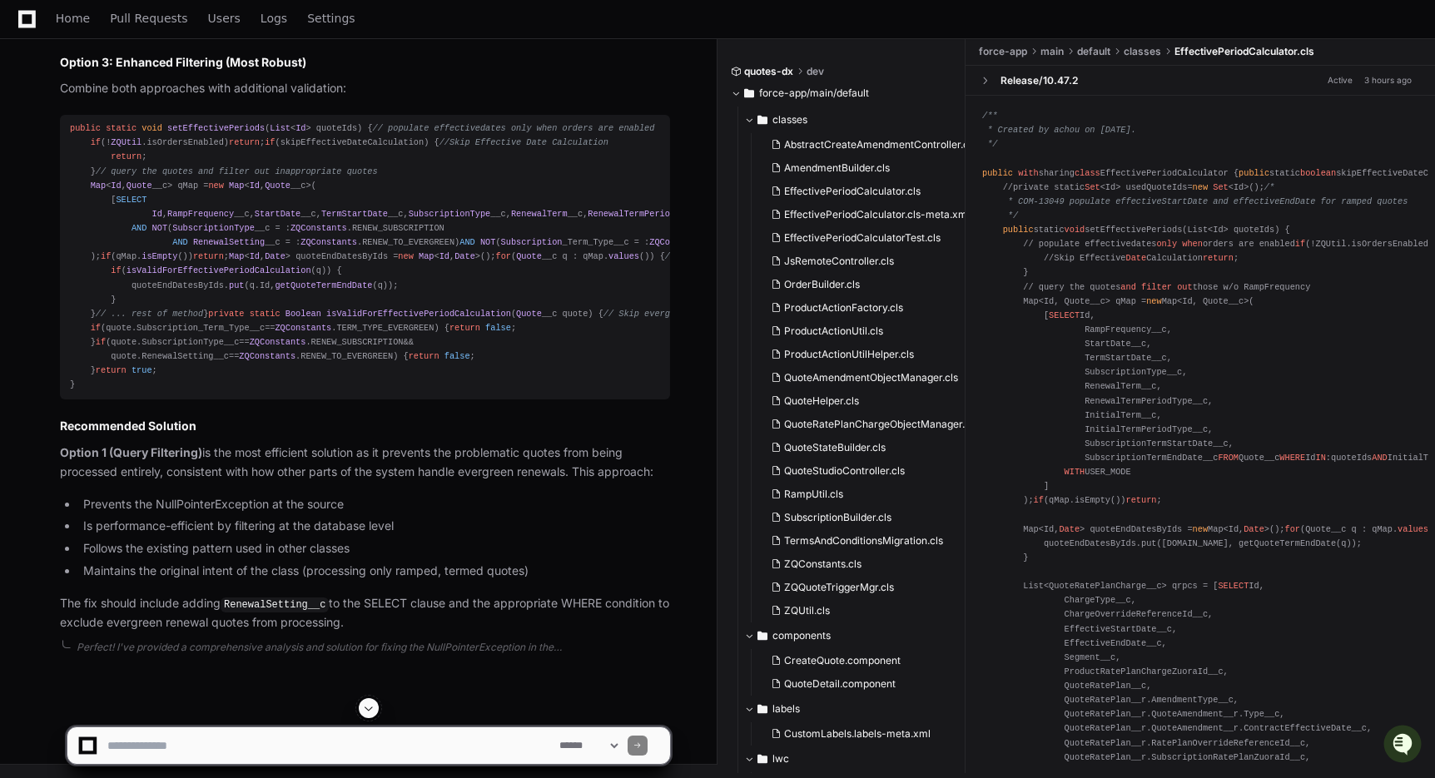
scroll to position [4568, 0]
click at [328, 392] on div "public static void setEffectivePeriods ( List < Id > quoteIds ) { // populate e…" at bounding box center [365, 256] width 590 height 270
click at [313, 447] on p "Option 1 (Query Filtering) is the most efficient solution as it prevents the pr…" at bounding box center [365, 463] width 610 height 38
click at [502, 454] on p "Option 1 (Query Filtering) is the most efficient solution as it prevents the pr…" at bounding box center [365, 463] width 610 height 38
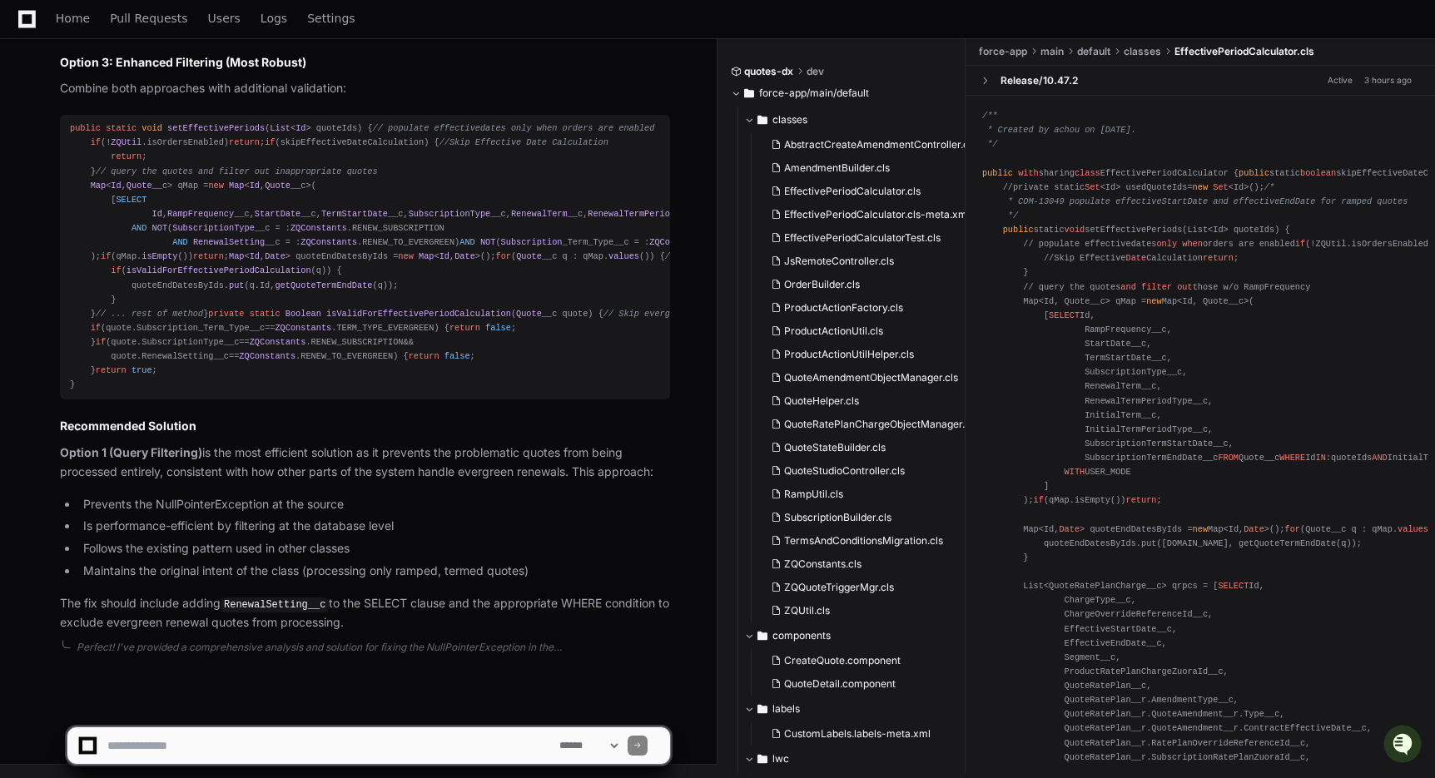
click at [258, 477] on p "Option 1 (Query Filtering) is the most efficient solution as it prevents the pr…" at bounding box center [365, 463] width 610 height 38
click at [318, 461] on p "Option 1 (Query Filtering) is the most efficient solution as it prevents the pr…" at bounding box center [365, 463] width 610 height 38
click at [355, 454] on p "Option 1 (Query Filtering) is the most efficient solution as it prevents the pr…" at bounding box center [365, 463] width 610 height 38
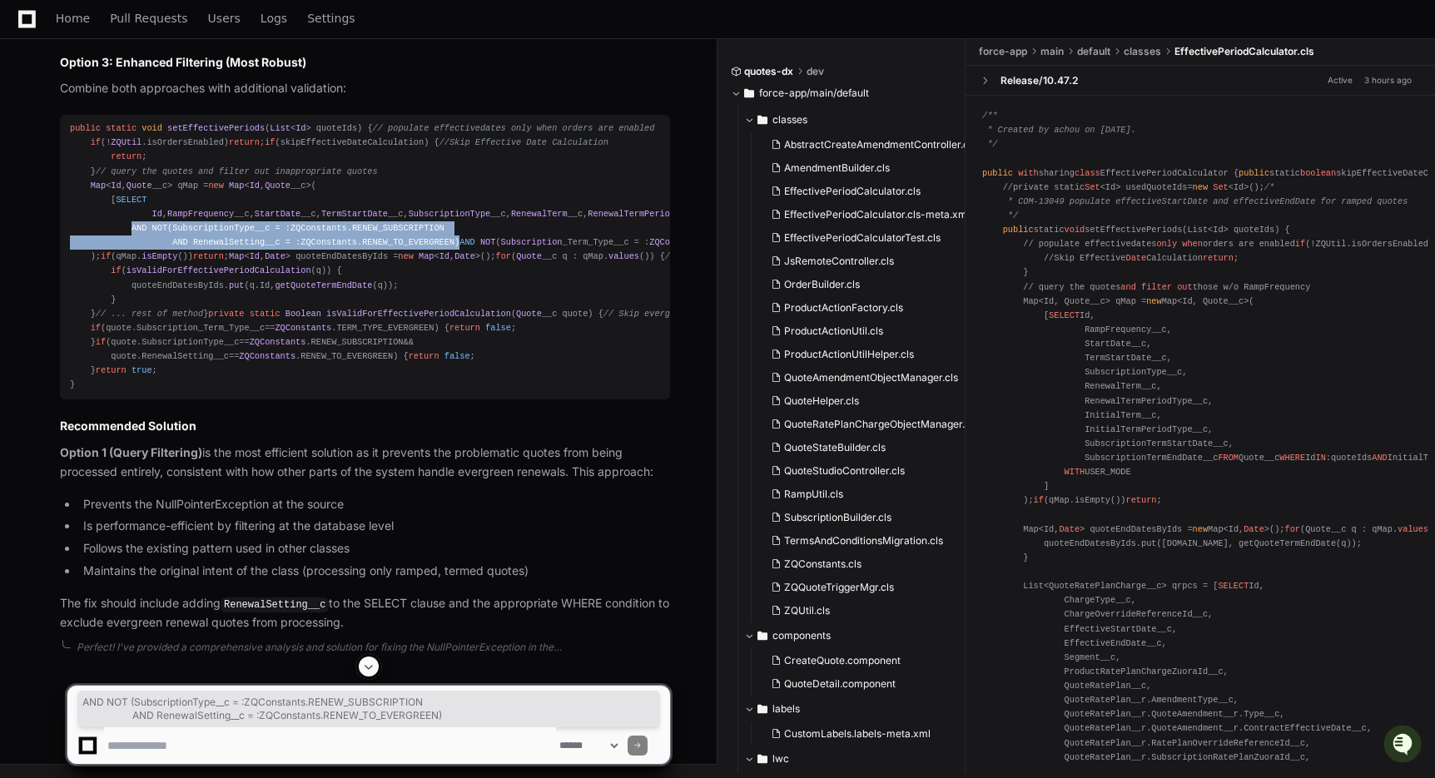
drag, startPoint x: 130, startPoint y: 430, endPoint x: 467, endPoint y: 448, distance: 337.5
click at [468, 392] on div "public static void setEffectivePeriods ( List < Id > quoteIds ) { // populate e…" at bounding box center [365, 256] width 590 height 270
copy div "AND NOT ( SubscriptionType __c = : ZQConstants . RENEW_SUBSCRIPTION AND Renewal…"
click at [521, 386] on div "public static void setEffectivePeriods ( List < Id > quoteIds ) { // populate e…" at bounding box center [365, 256] width 590 height 270
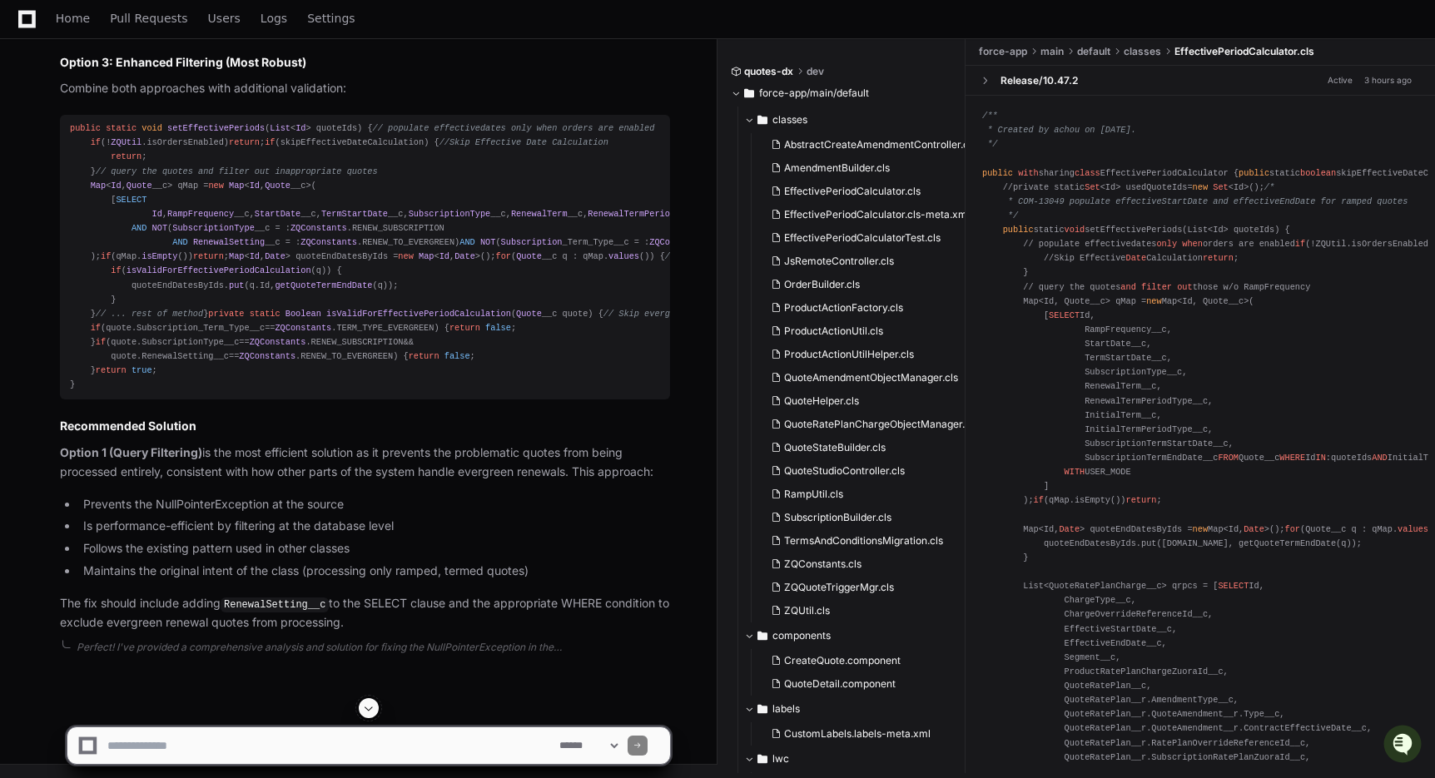
click at [153, 233] on span "NOT" at bounding box center [159, 228] width 15 height 10
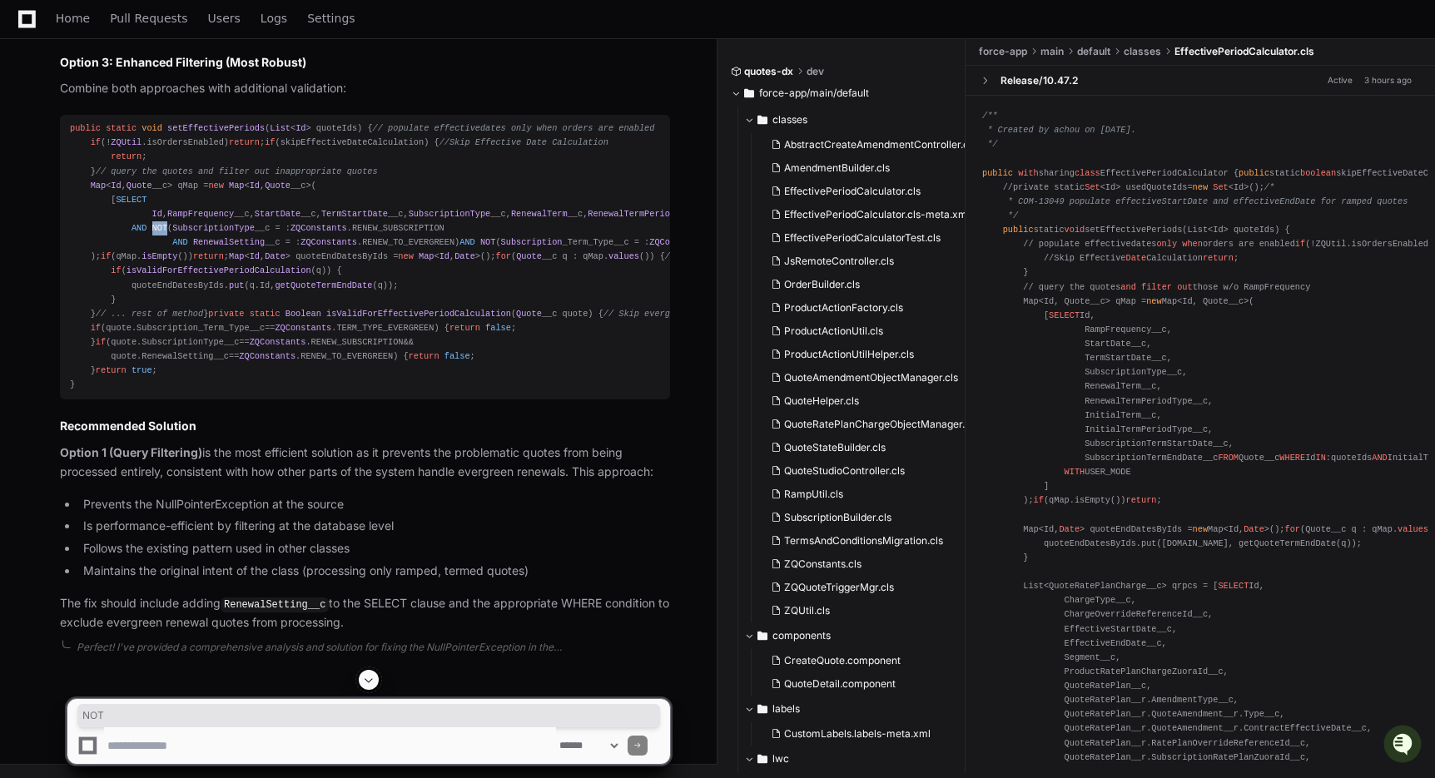
copy span "NOT"
click at [309, 392] on div "public static void setEffectivePeriods ( List < Id > quoteIds ) { // populate e…" at bounding box center [365, 256] width 590 height 270
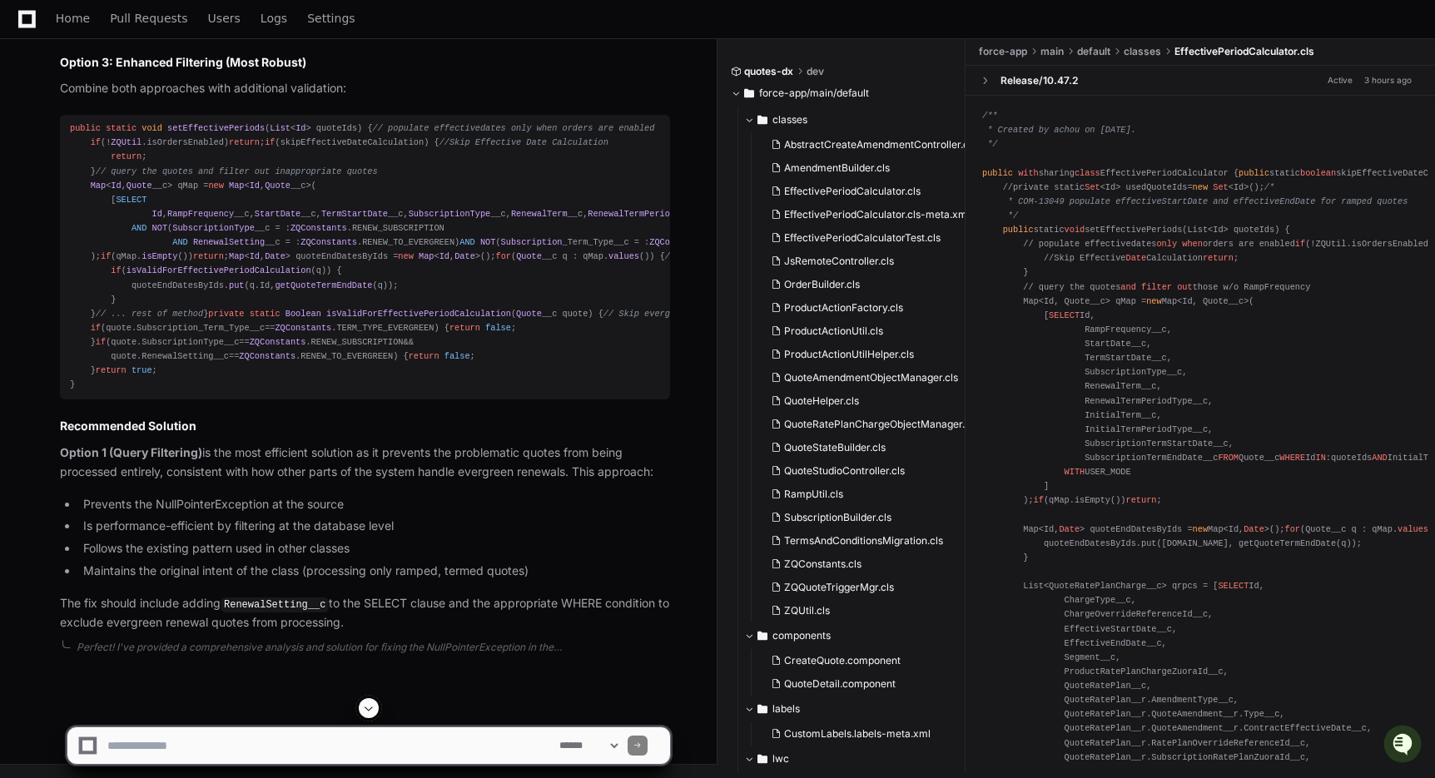
scroll to position [5091, 0]
click at [253, 748] on textarea at bounding box center [330, 745] width 452 height 37
paste textarea "****"
type textarea "**********"
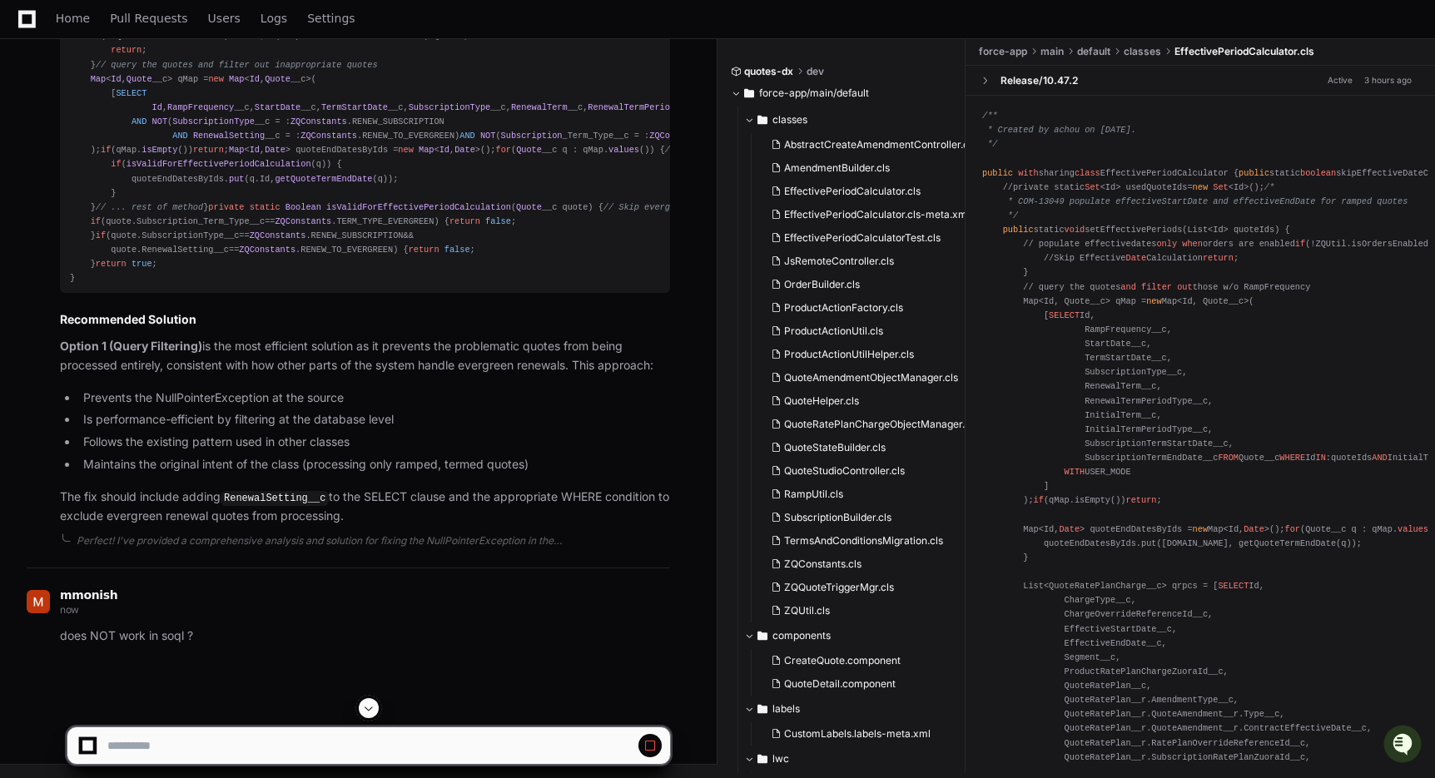
click at [342, 474] on ul "Prevents the NullPointerException at the source Is performance-efficient by fil…" at bounding box center [365, 432] width 610 height 86
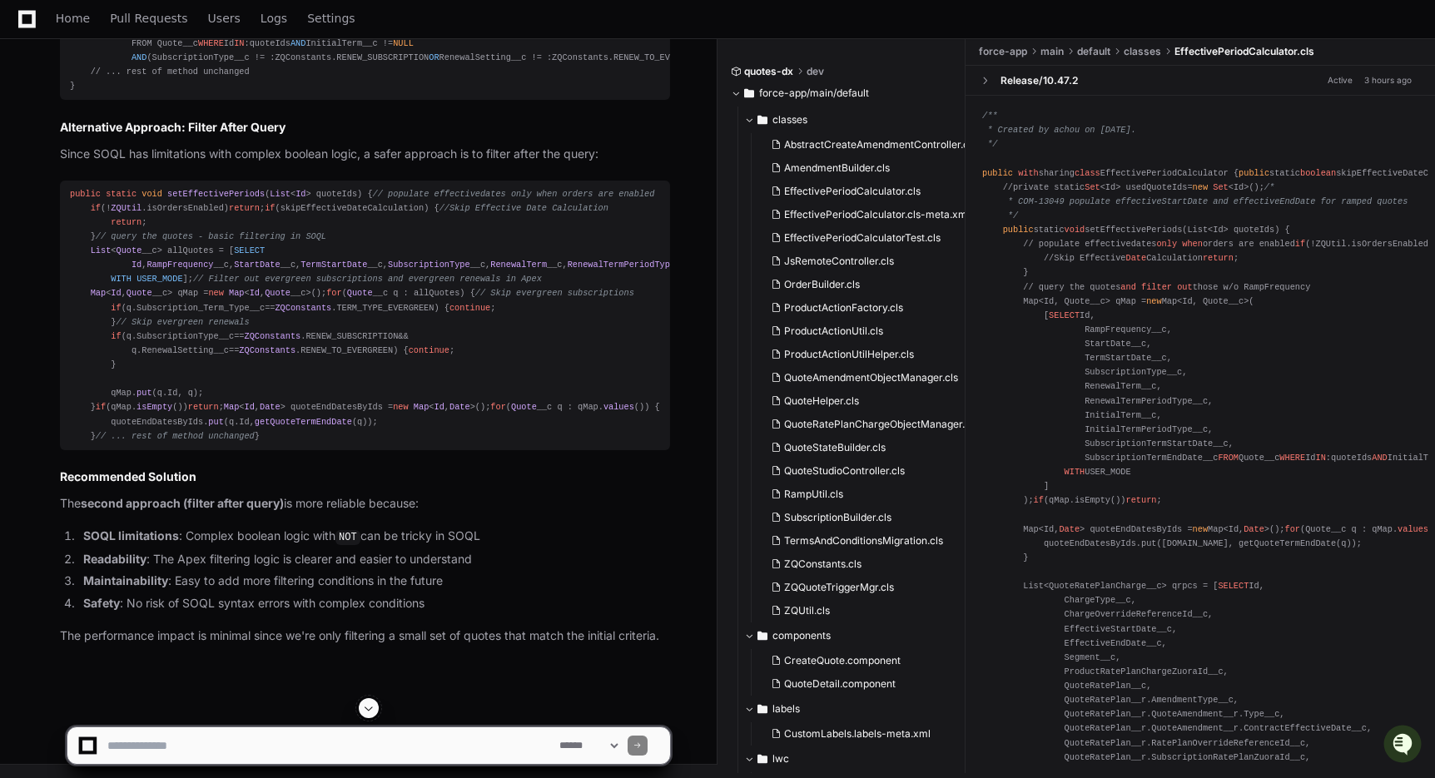
scroll to position [7064, 0]
click at [439, 491] on article "You're absolutely right! NOT with complex boolean expressions doesn't work reli…" at bounding box center [365, 167] width 610 height 955
